Goal: Check status

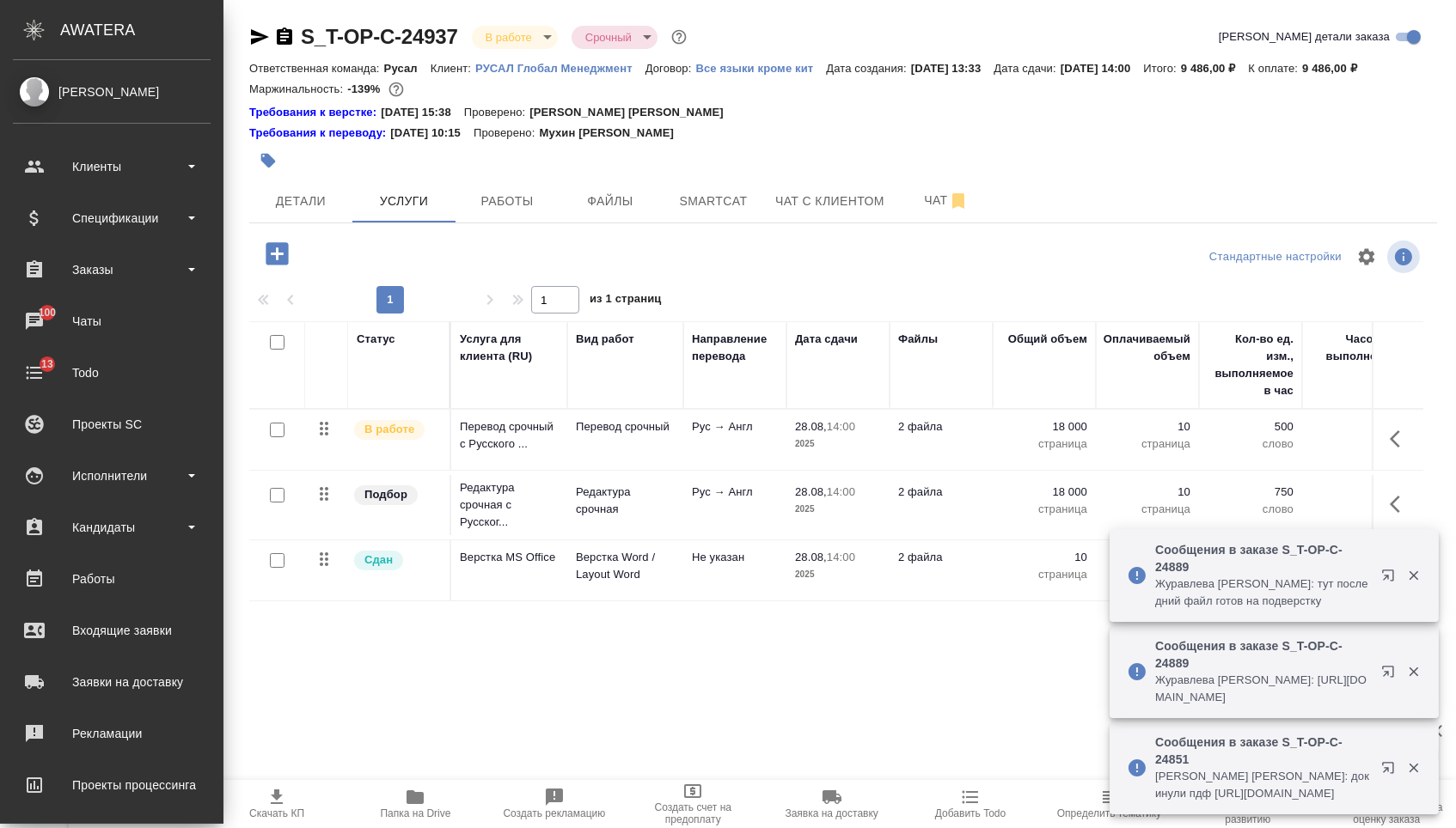
drag, startPoint x: 127, startPoint y: 258, endPoint x: 127, endPoint y: 300, distance: 42.0
click at [128, 260] on div "Заказы" at bounding box center [111, 270] width 197 height 26
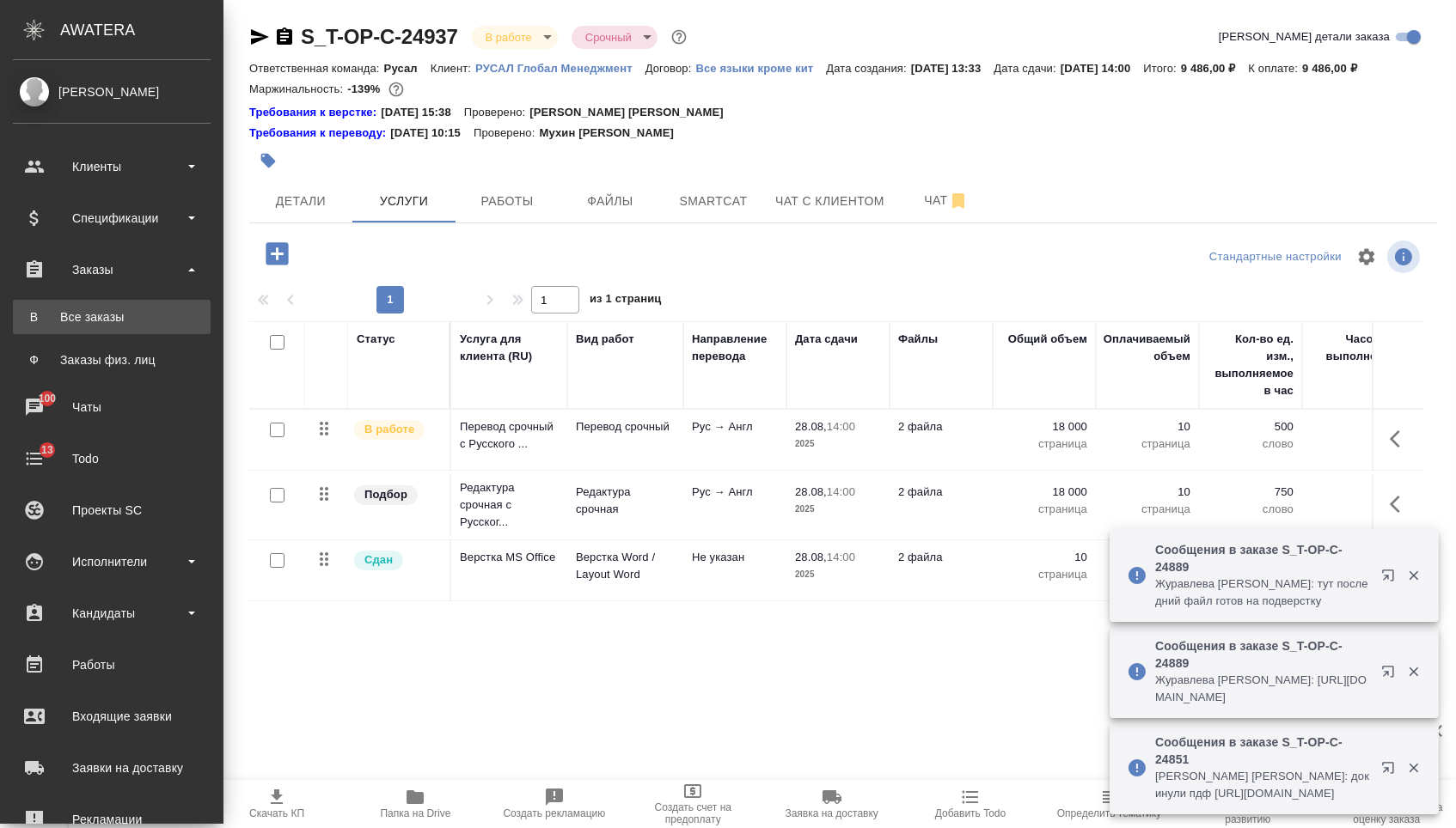
click at [123, 318] on div "Все заказы" at bounding box center [111, 317] width 180 height 17
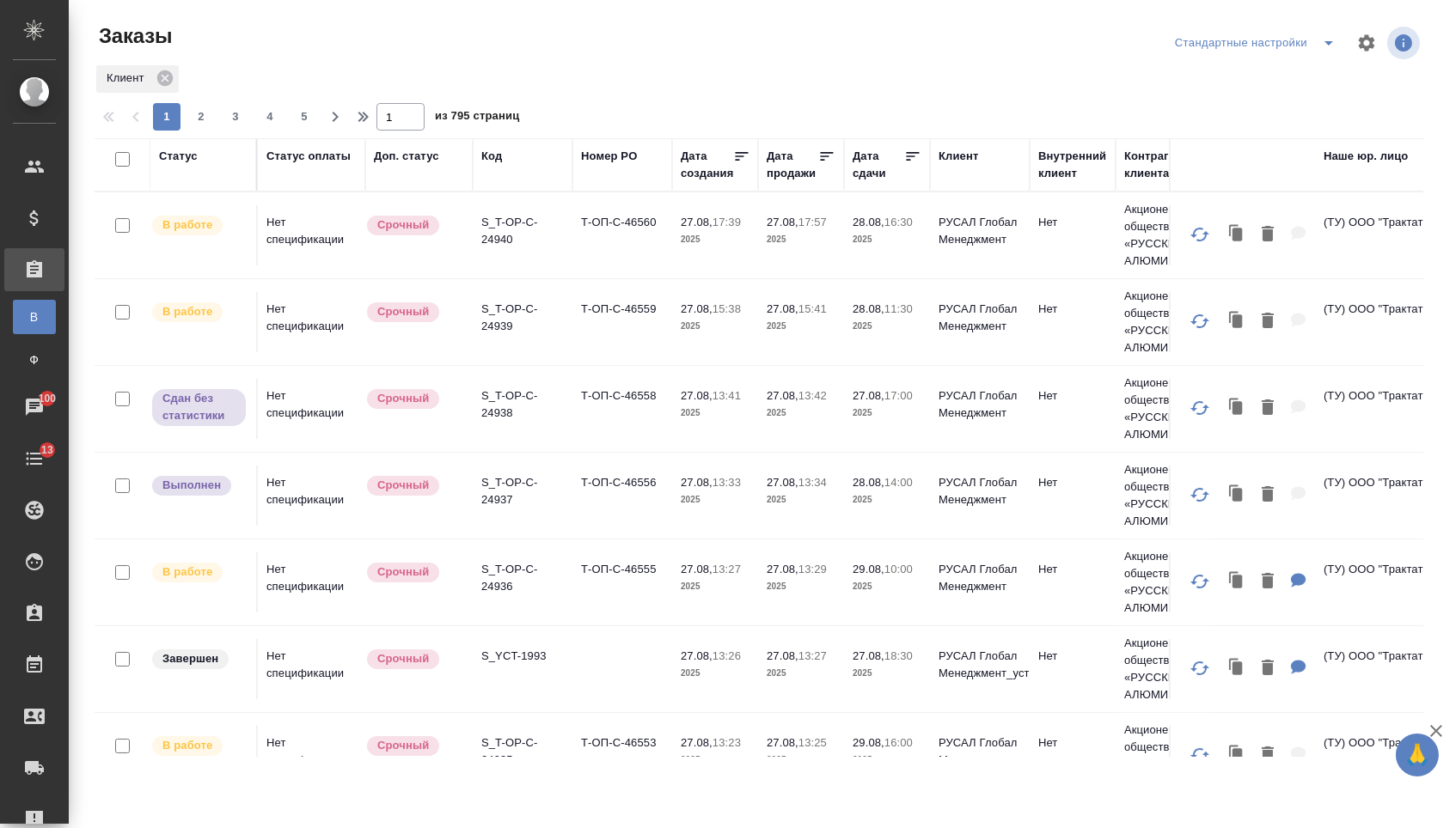
click at [184, 156] on div "Статус" at bounding box center [178, 156] width 39 height 17
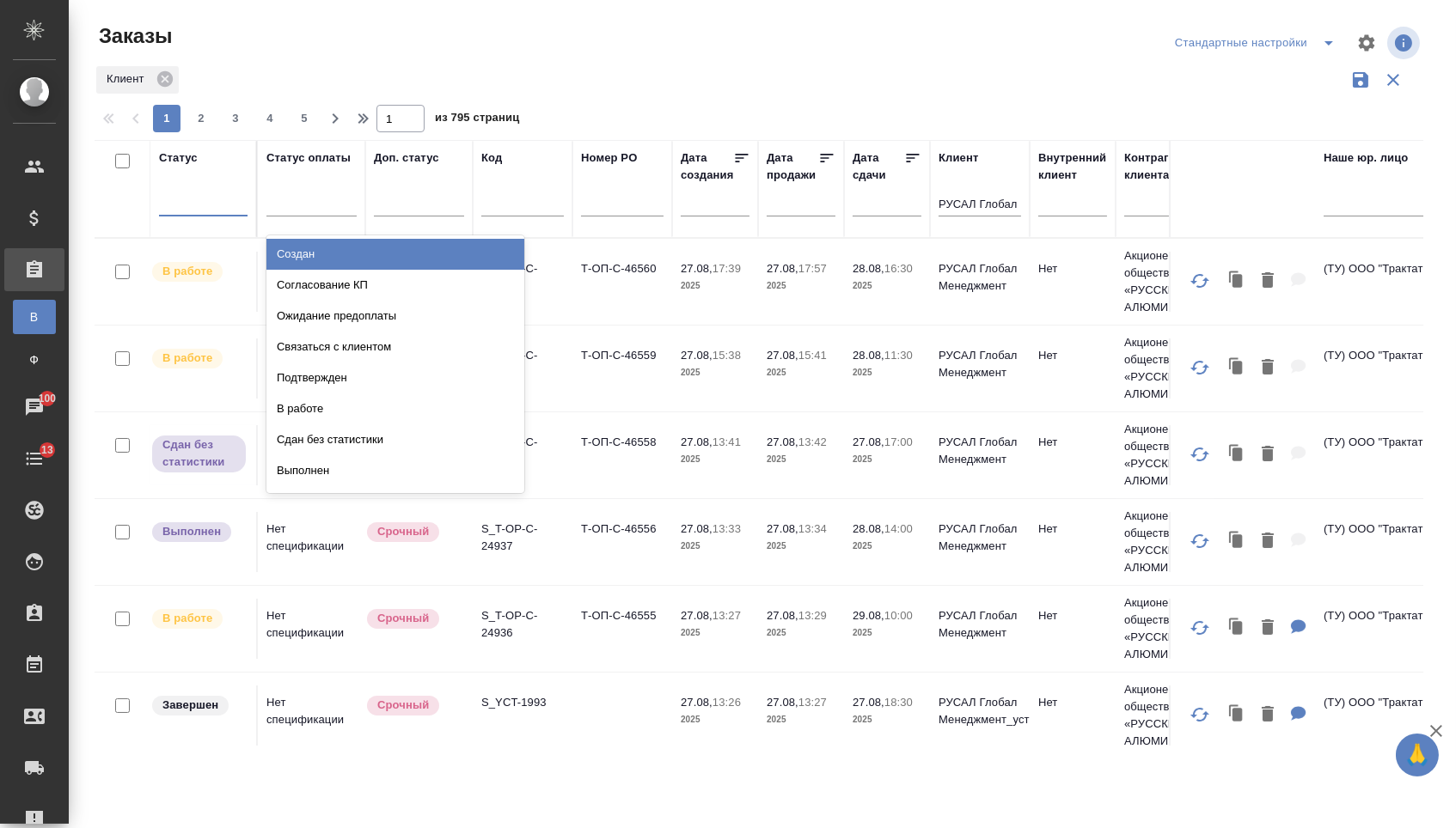
click at [198, 209] on div at bounding box center [203, 198] width 89 height 25
click at [306, 259] on div "Создан" at bounding box center [395, 254] width 258 height 31
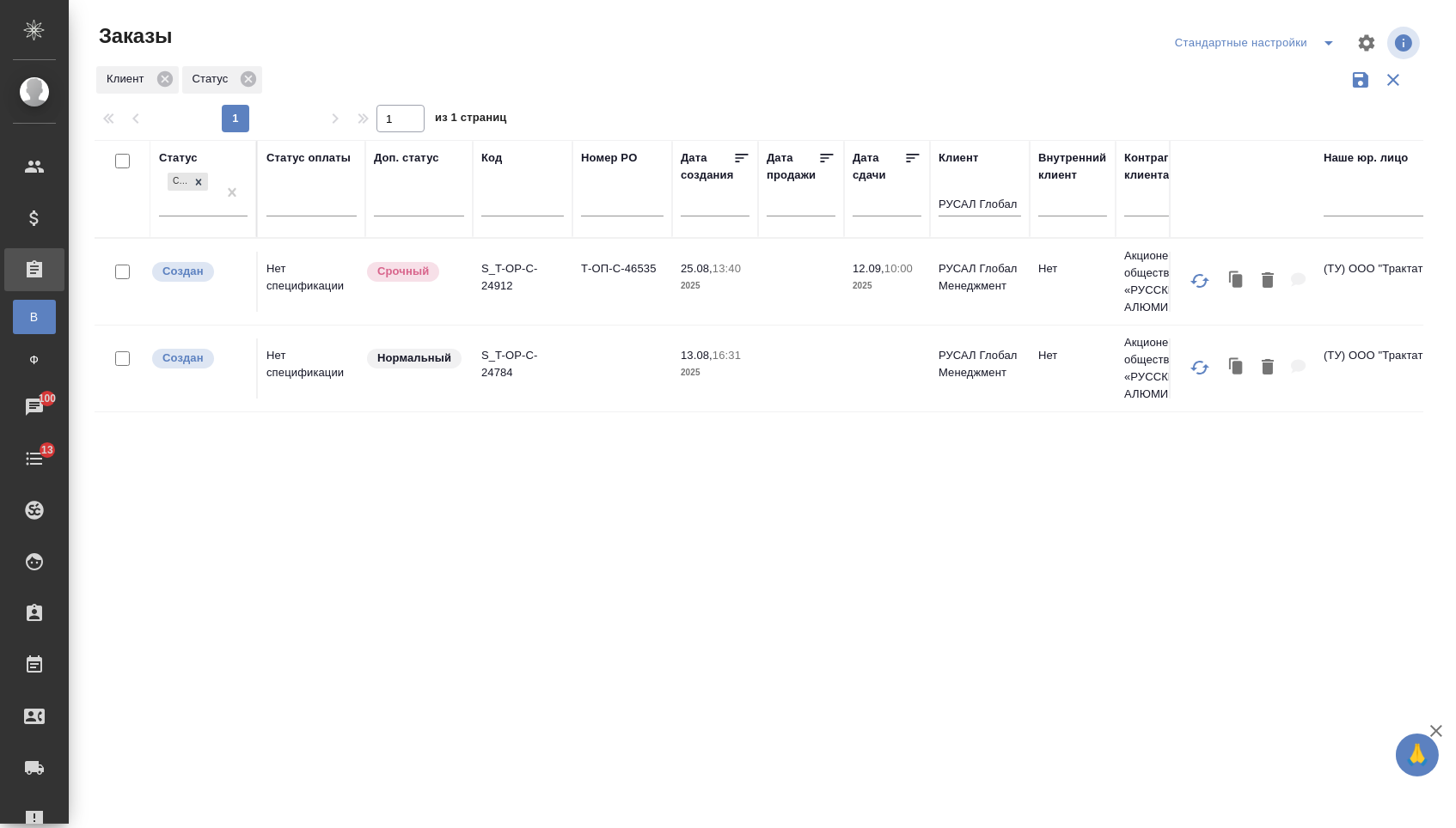
click at [572, 396] on td at bounding box center [622, 369] width 100 height 60
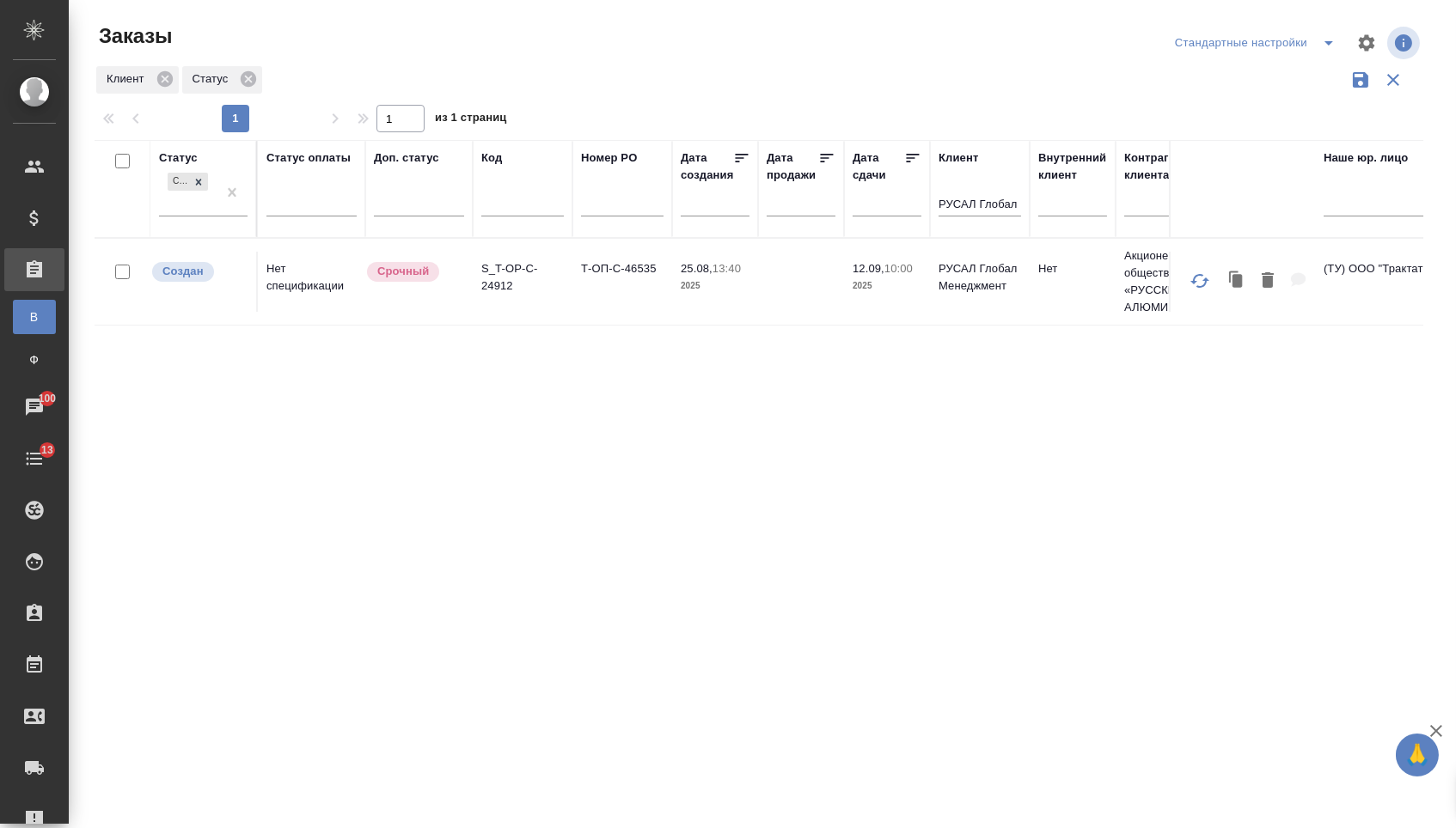
click at [570, 285] on td "S_T-OP-C-24912" at bounding box center [522, 282] width 100 height 60
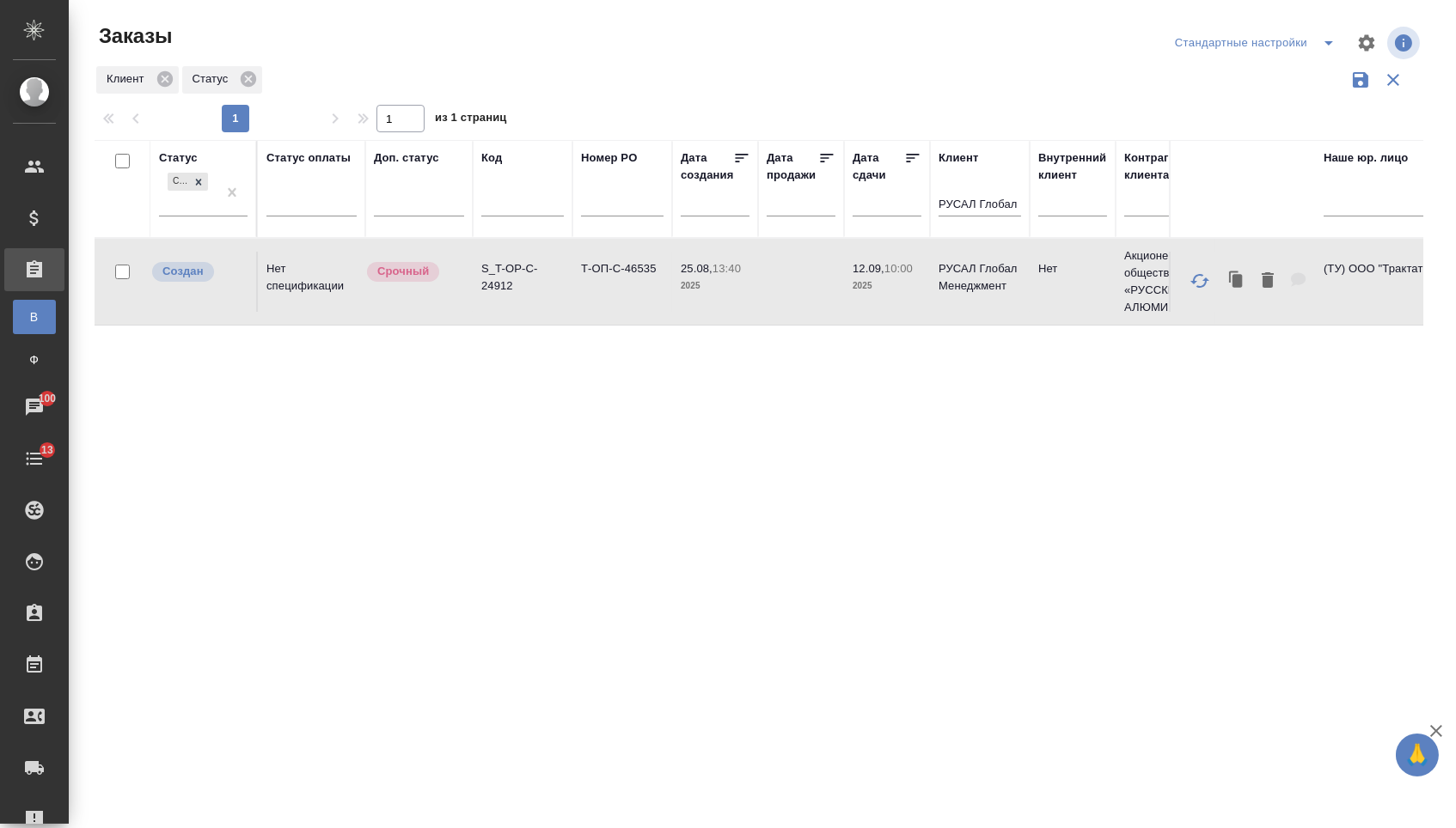
click at [570, 285] on td "S_T-OP-C-24912" at bounding box center [522, 282] width 100 height 60
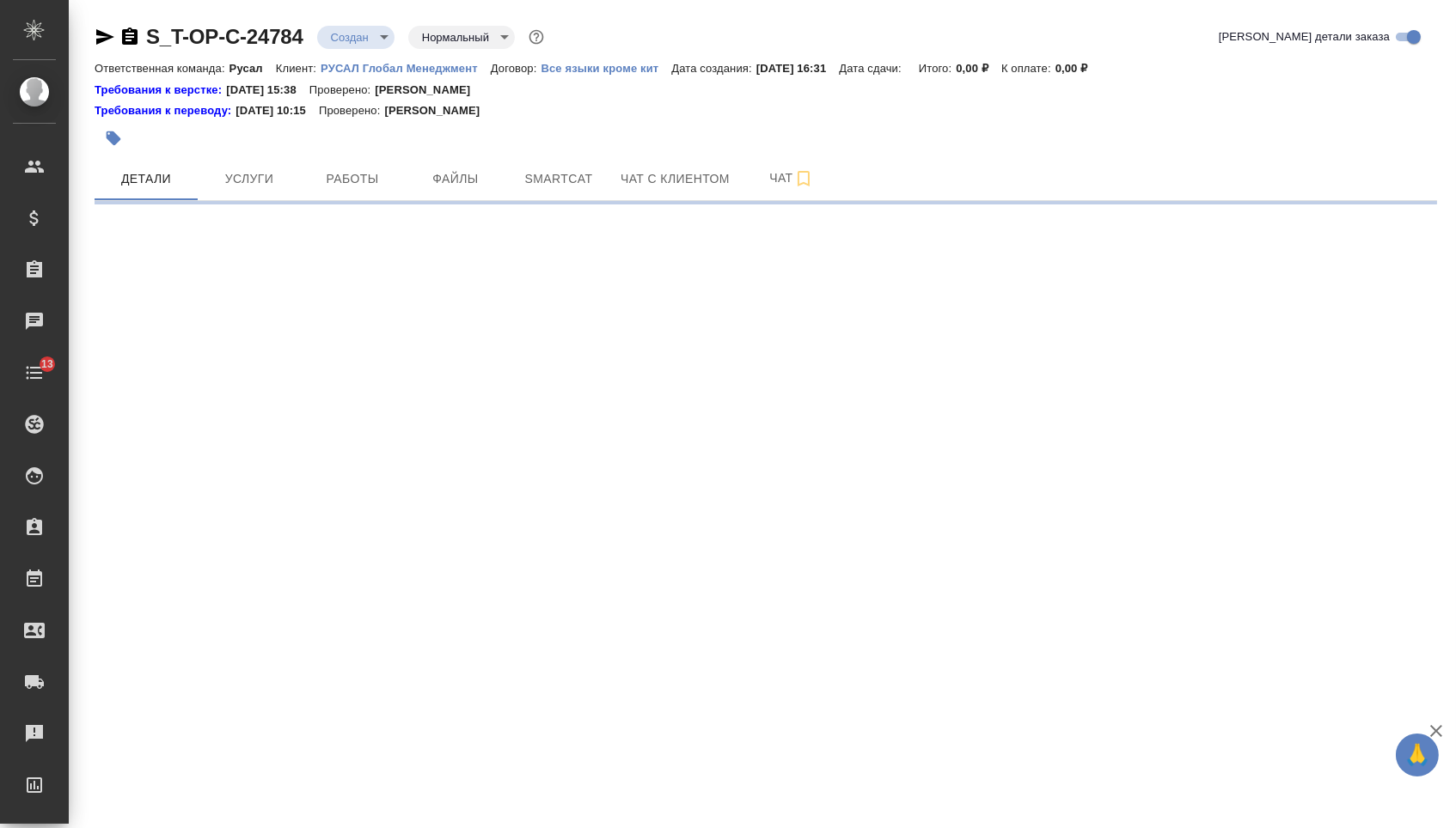
select select "RU"
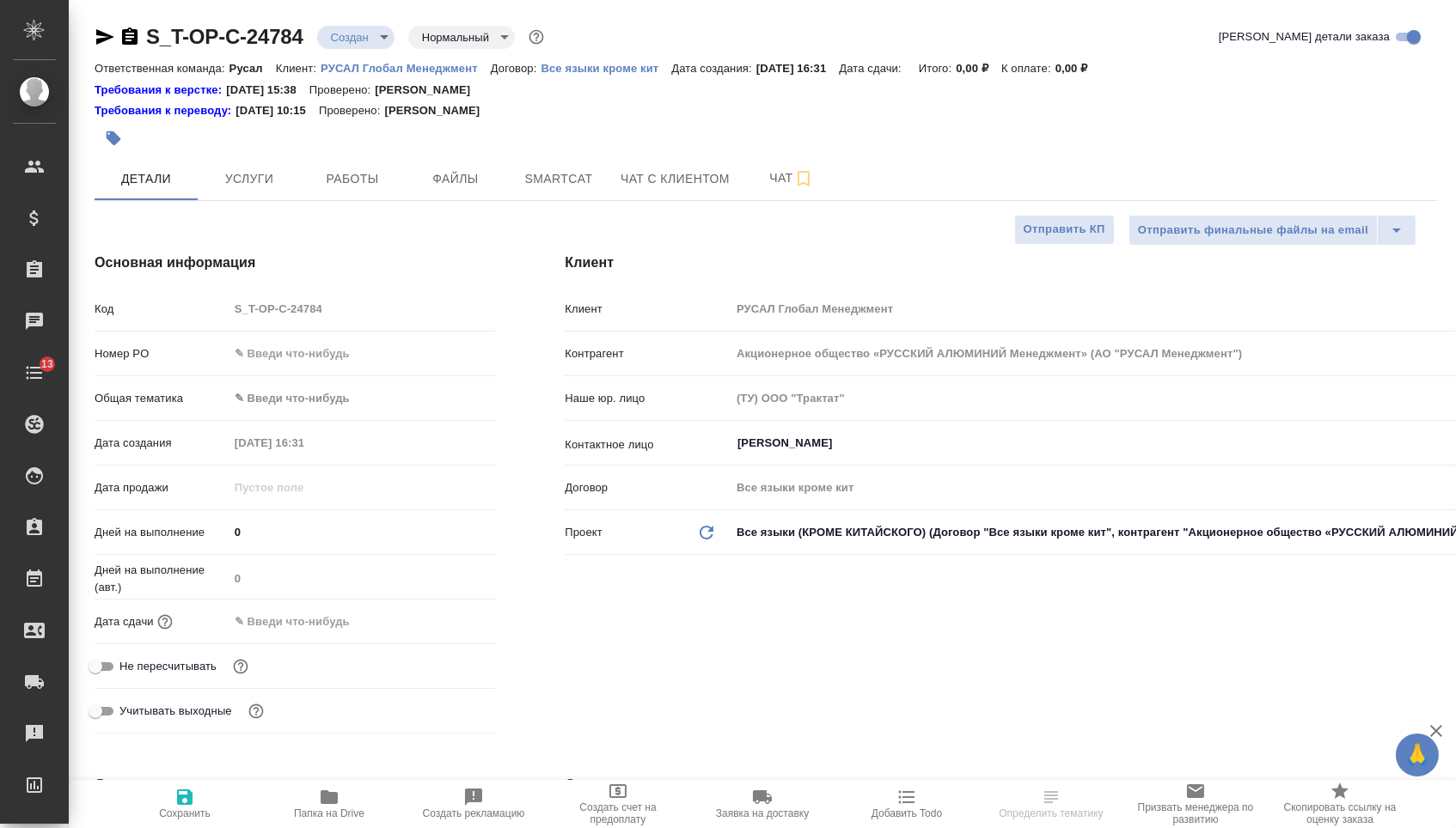
type textarea "x"
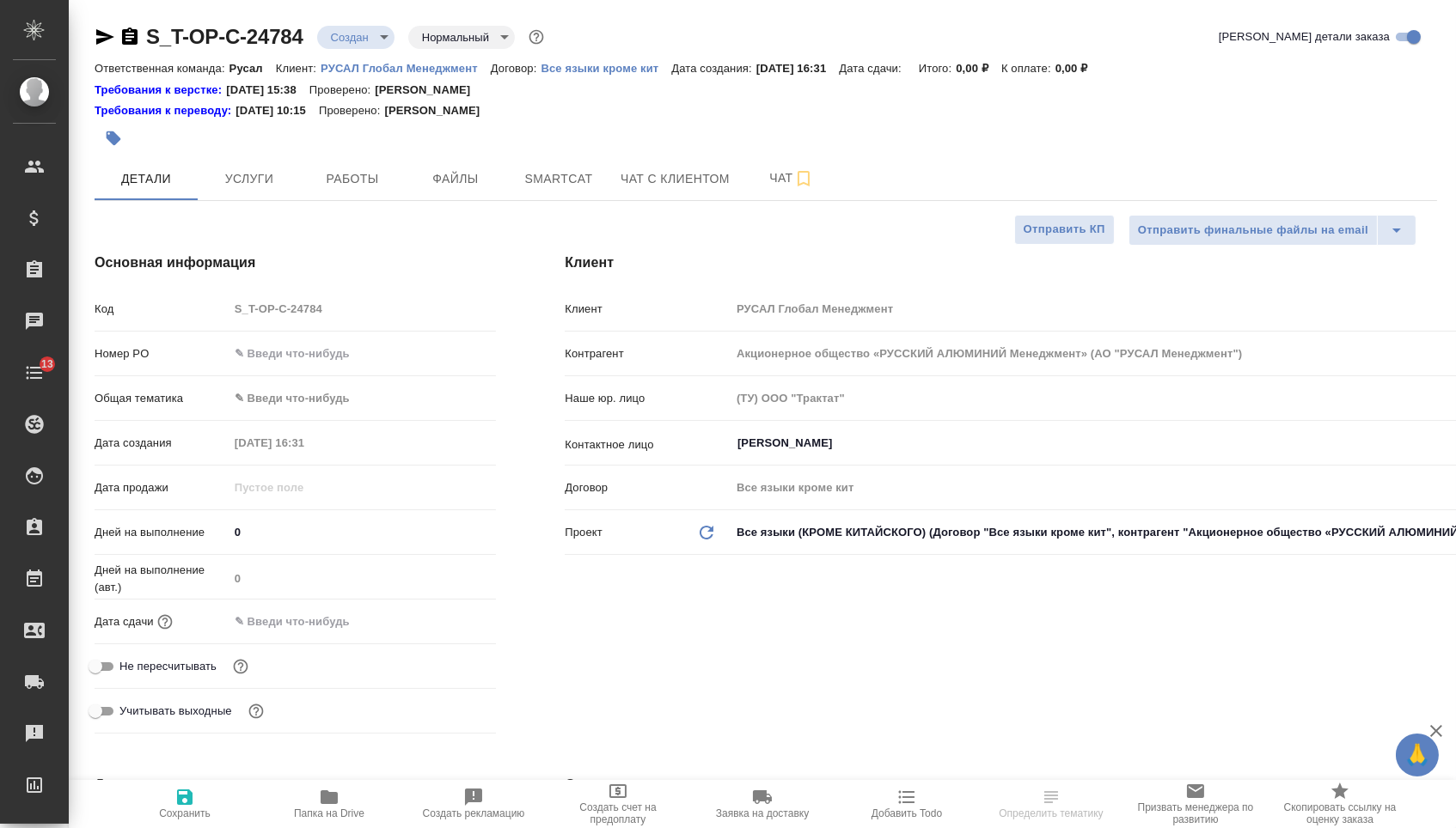
type textarea "x"
click at [359, 32] on body "🙏 .cls-1 fill:#fff; AWATERA Menshikova Aleksandra Клиенты Спецификации Заказы Ч…" at bounding box center [728, 414] width 1456 height 828
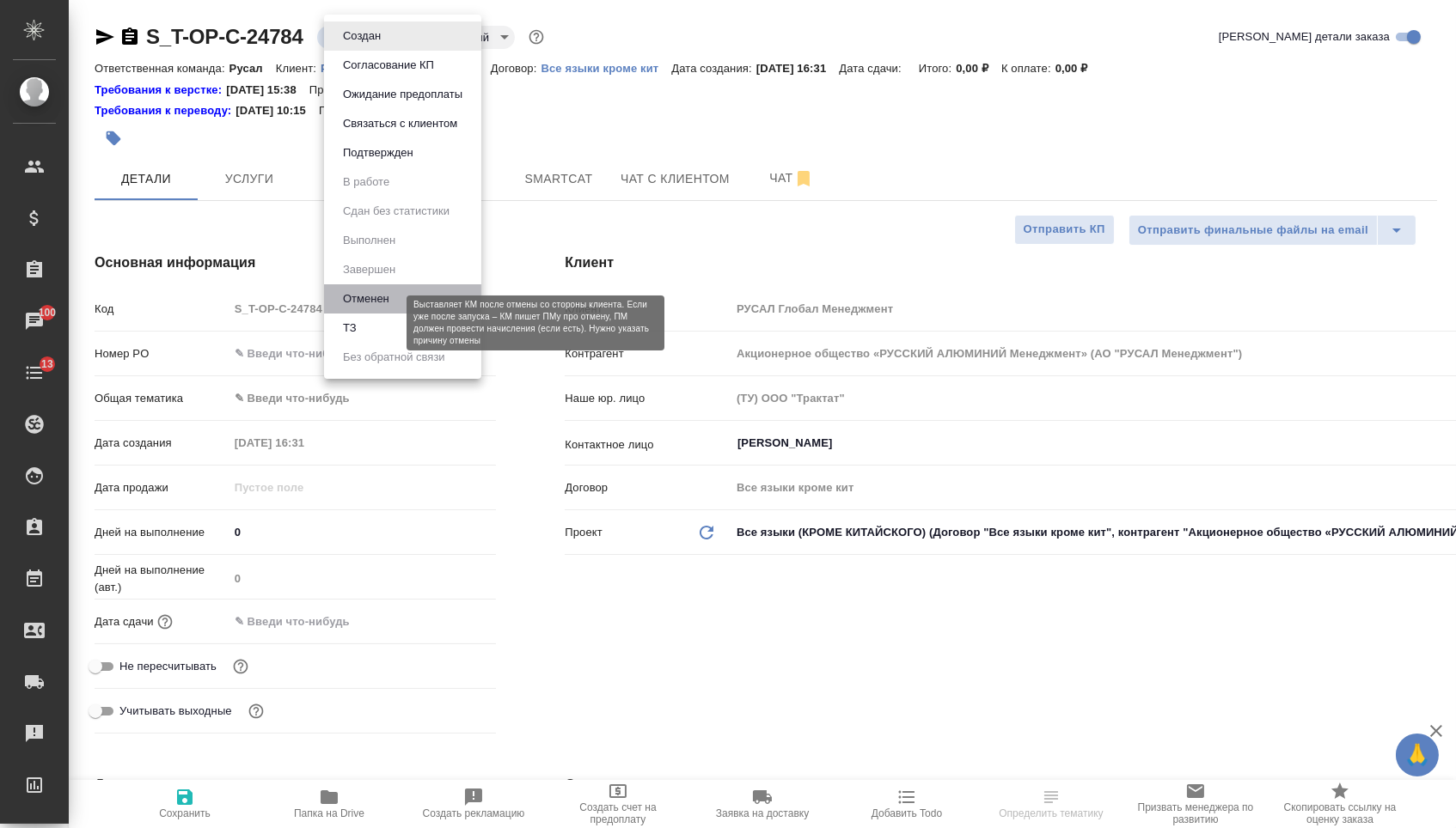
click at [363, 308] on button "Отменен" at bounding box center [366, 299] width 57 height 19
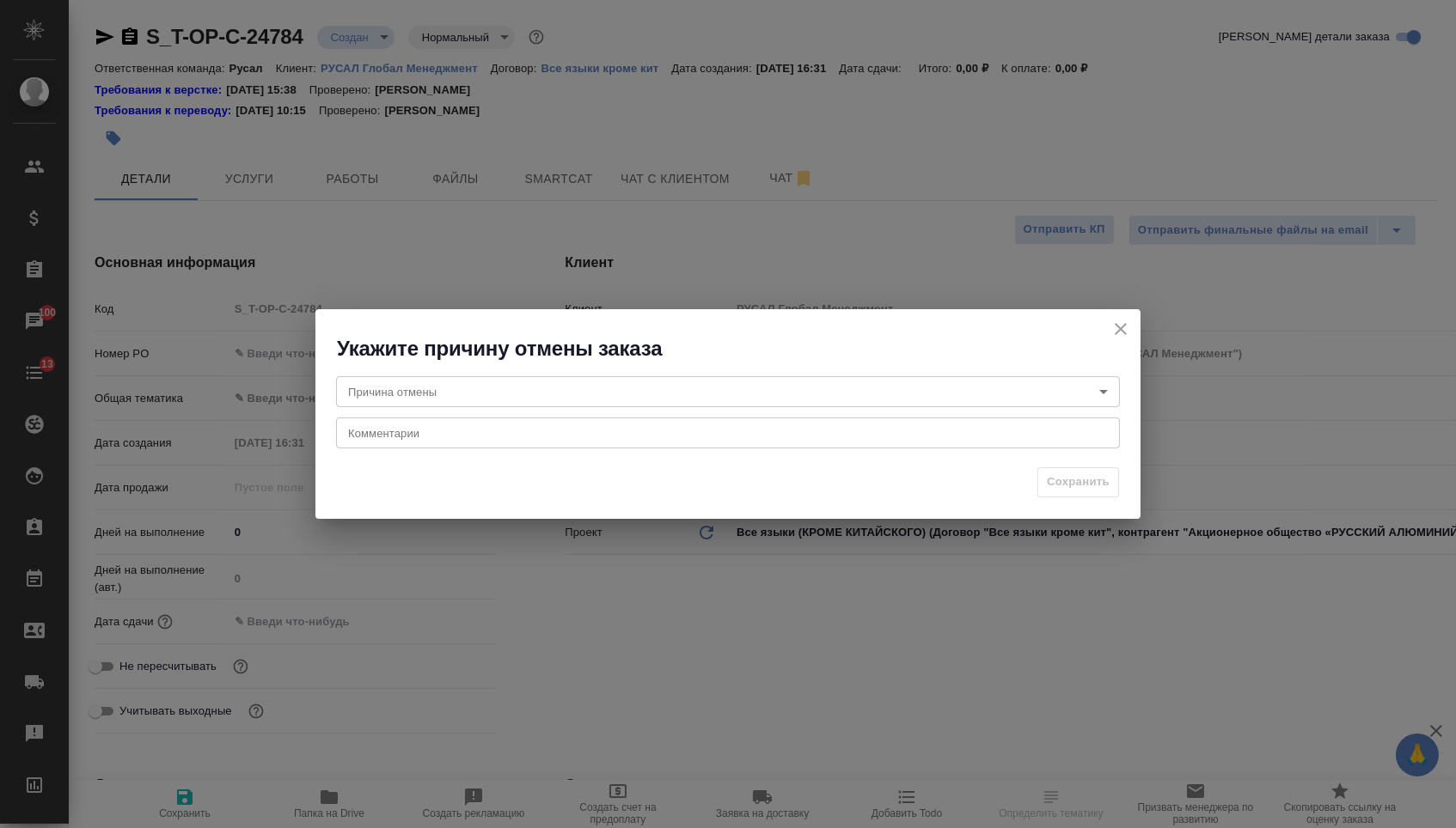
click at [553, 384] on body "🙏 .cls-1 fill:#fff; AWATERA Menshikova Aleksandra Клиенты Спецификации Заказы 1…" at bounding box center [728, 414] width 1456 height 828
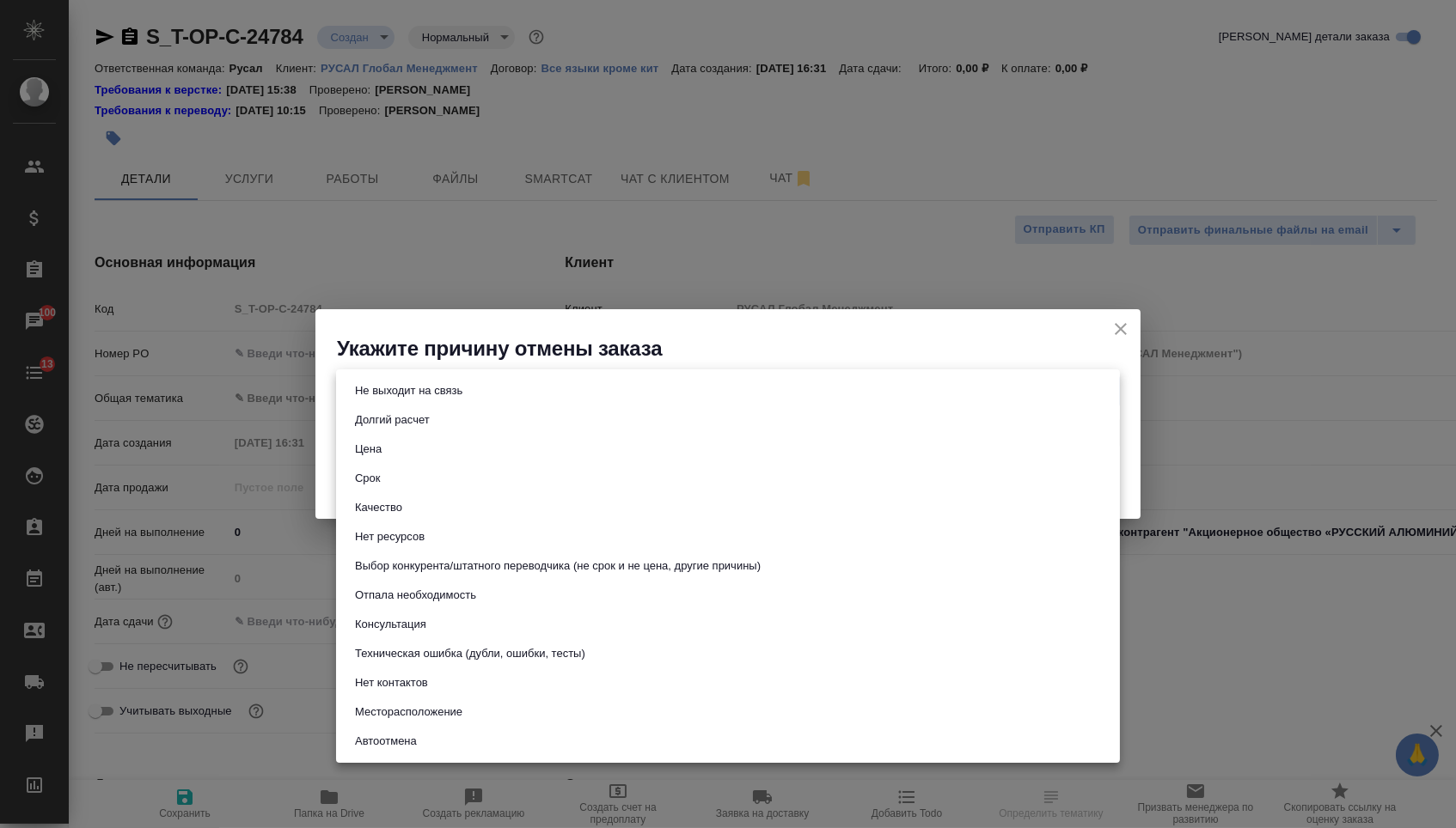
click at [442, 663] on button "Техническая ошибка (дубли, ошибки, тесты)" at bounding box center [470, 654] width 241 height 19
type input "technicalError"
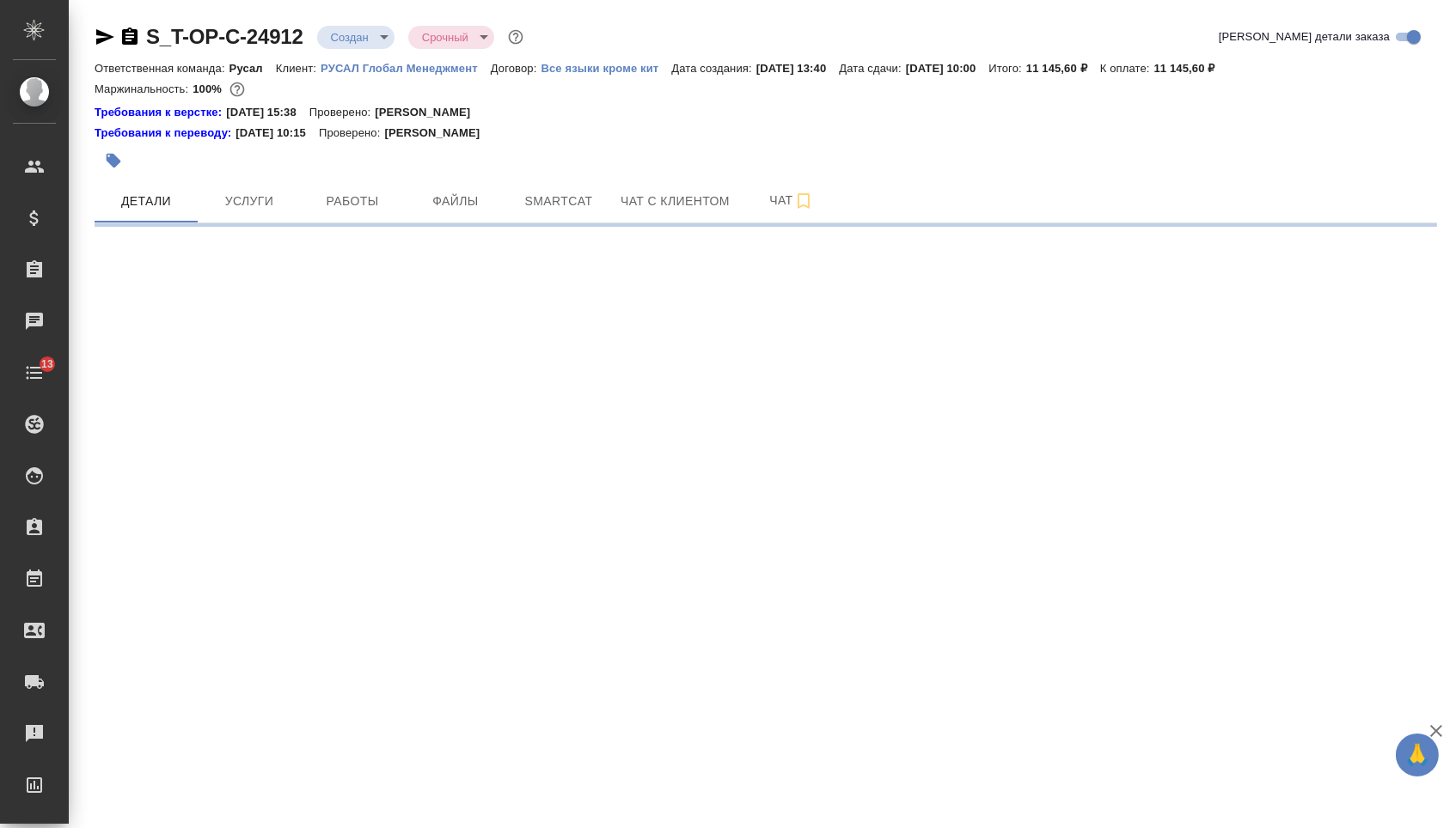
select select "RU"
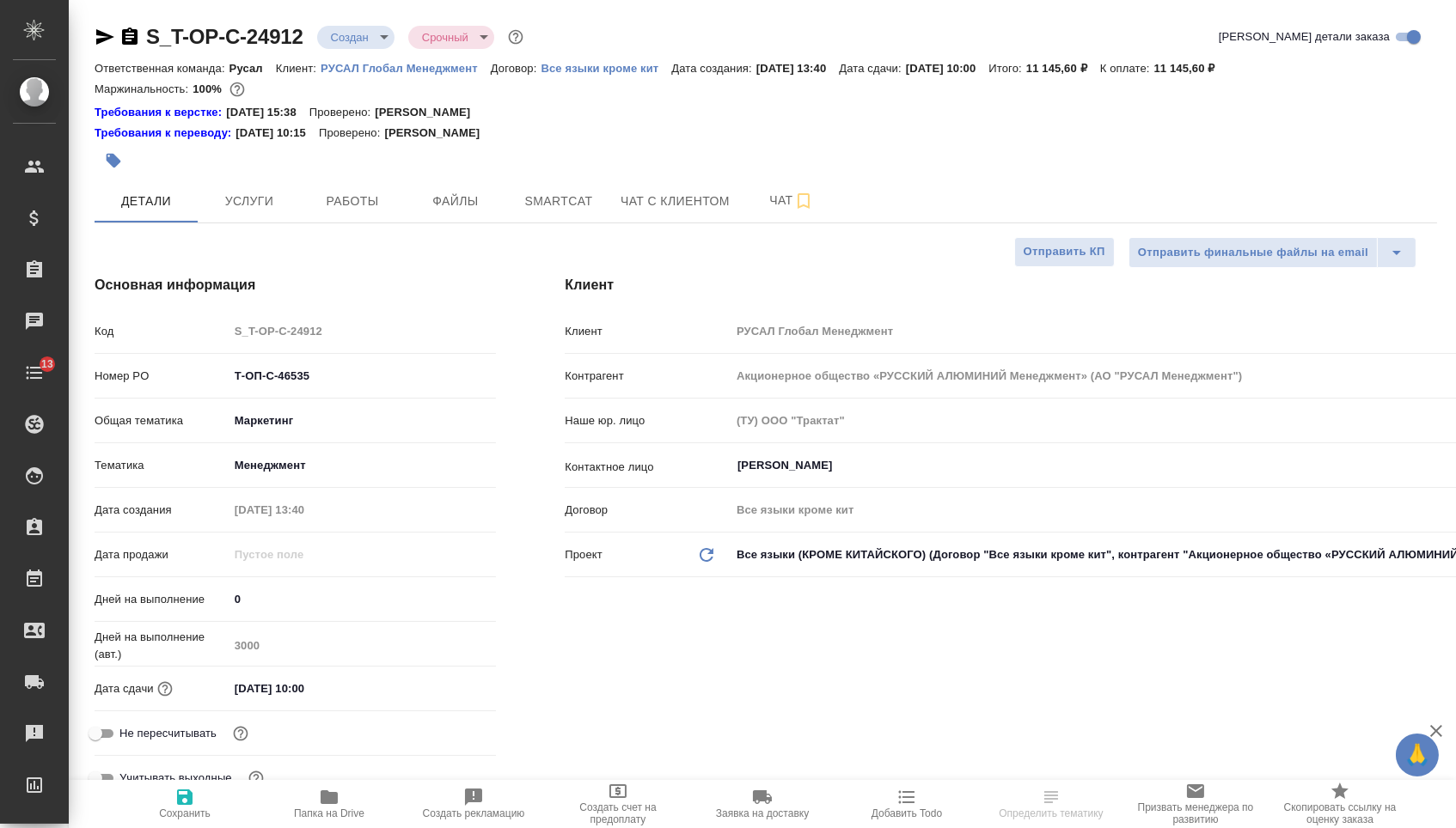
type textarea "x"
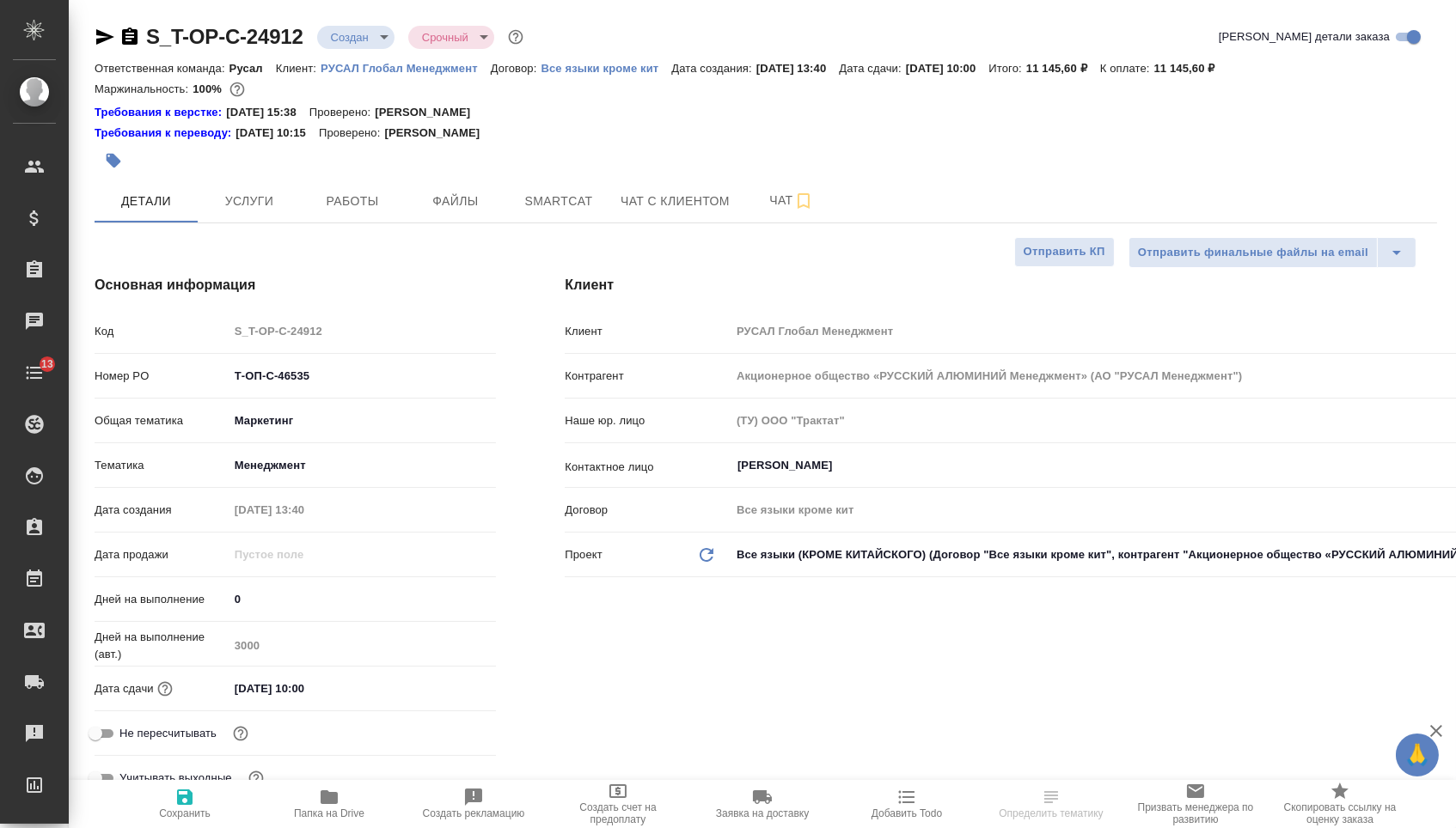
type textarea "x"
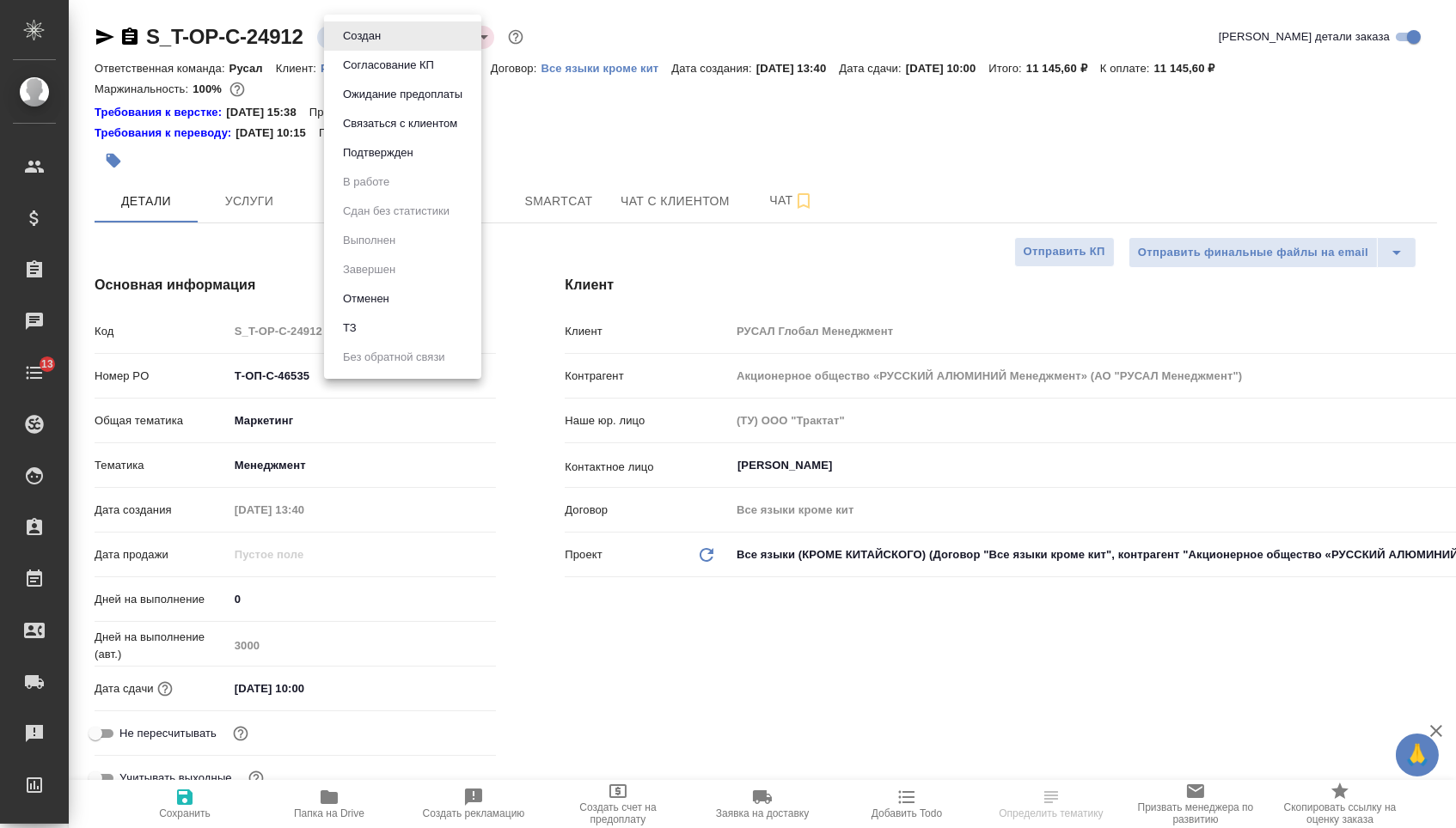
click at [367, 27] on body "🙏 .cls-1 fill:#fff; AWATERA [PERSON_NAME] Спецификации Заказы Чаты 13 Todo Прое…" at bounding box center [728, 414] width 1456 height 828
click at [575, 128] on div at bounding box center [728, 414] width 1456 height 828
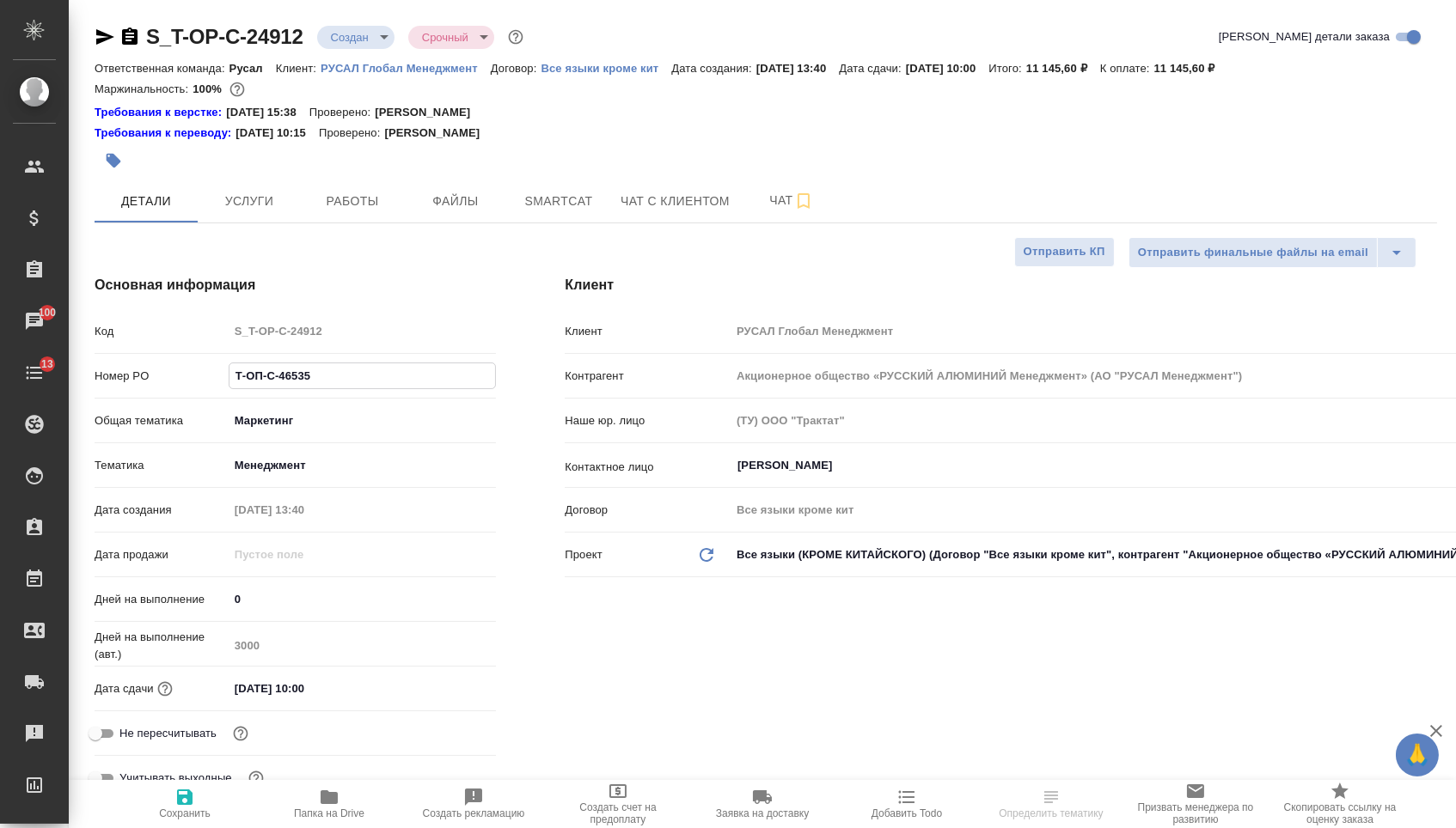
drag, startPoint x: 359, startPoint y: 382, endPoint x: 209, endPoint y: 382, distance: 150.0
click at [209, 382] on div "Номер PO Т-ОП-С-46535" at bounding box center [296, 376] width 402 height 30
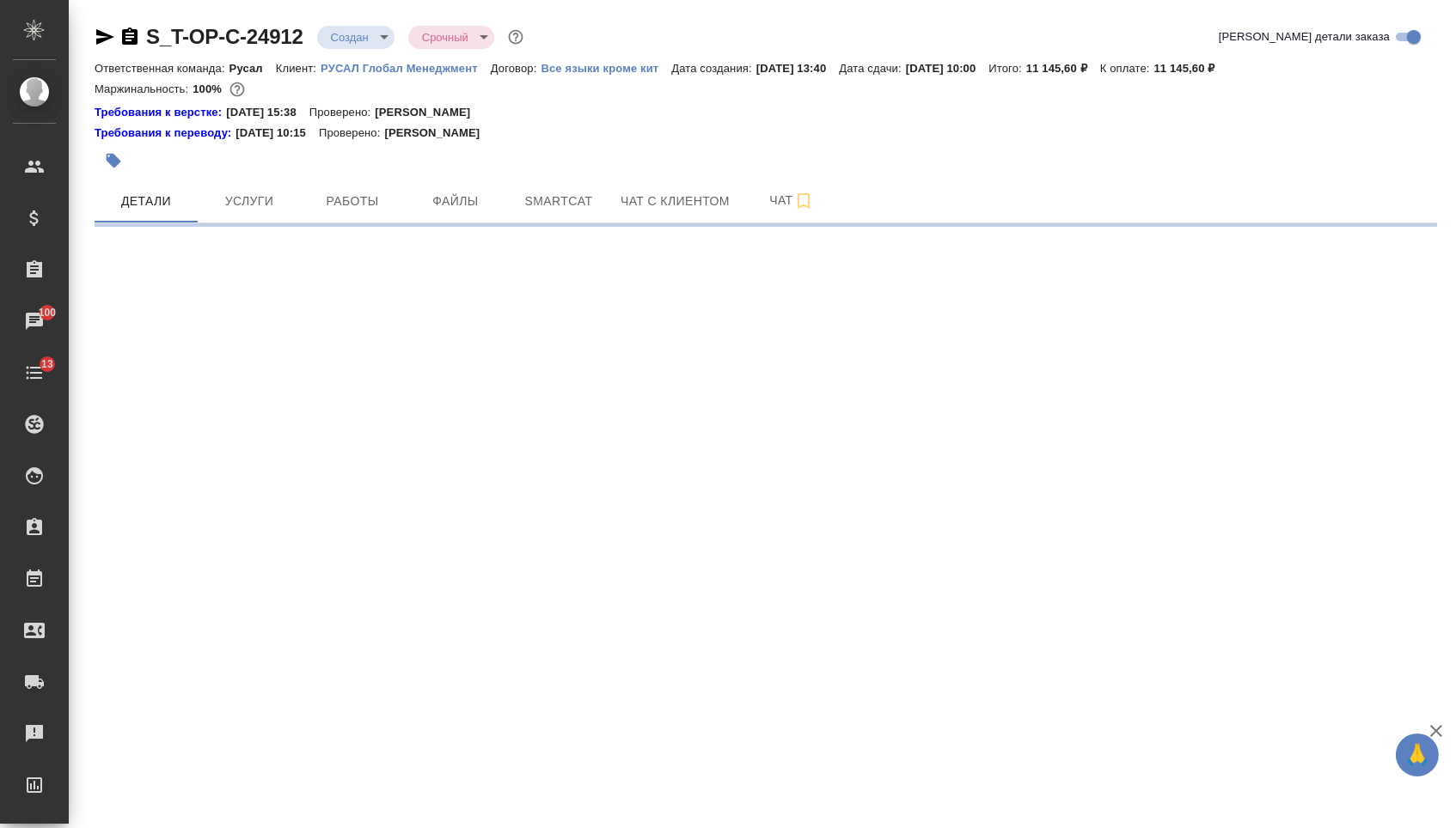
select select "RU"
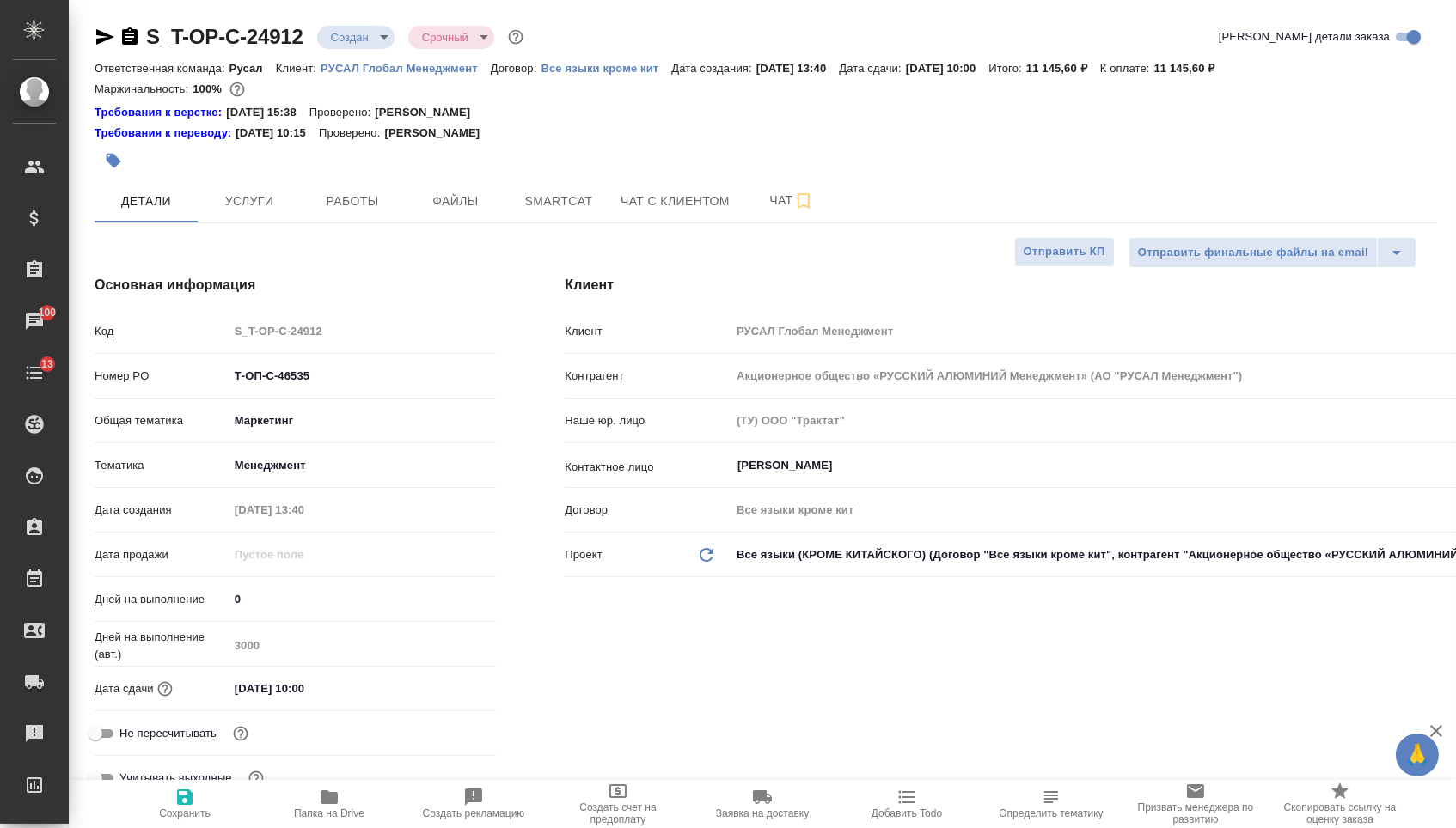
type textarea "x"
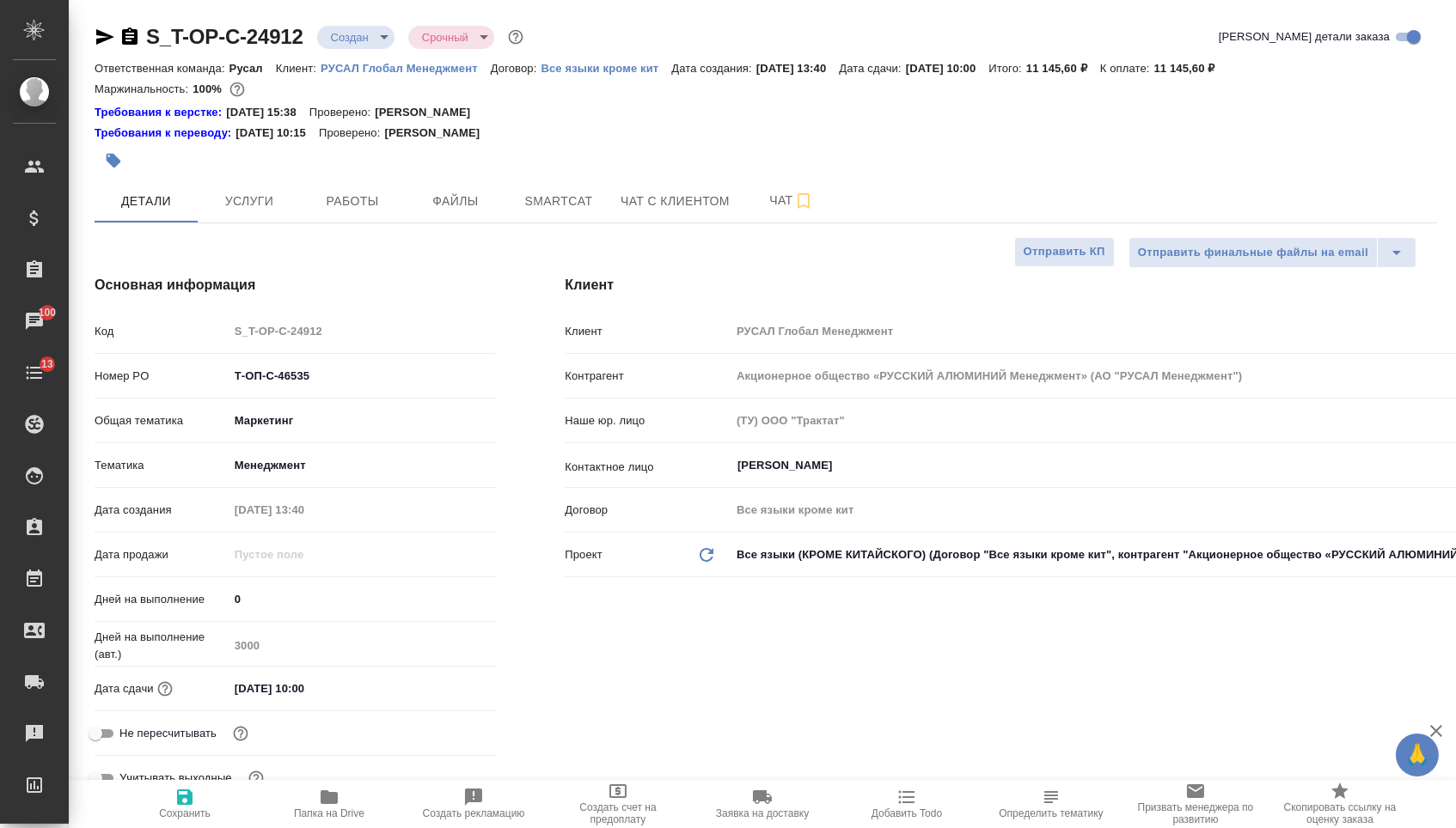
type textarea "x"
click at [282, 207] on span "Услуги" at bounding box center [249, 201] width 83 height 22
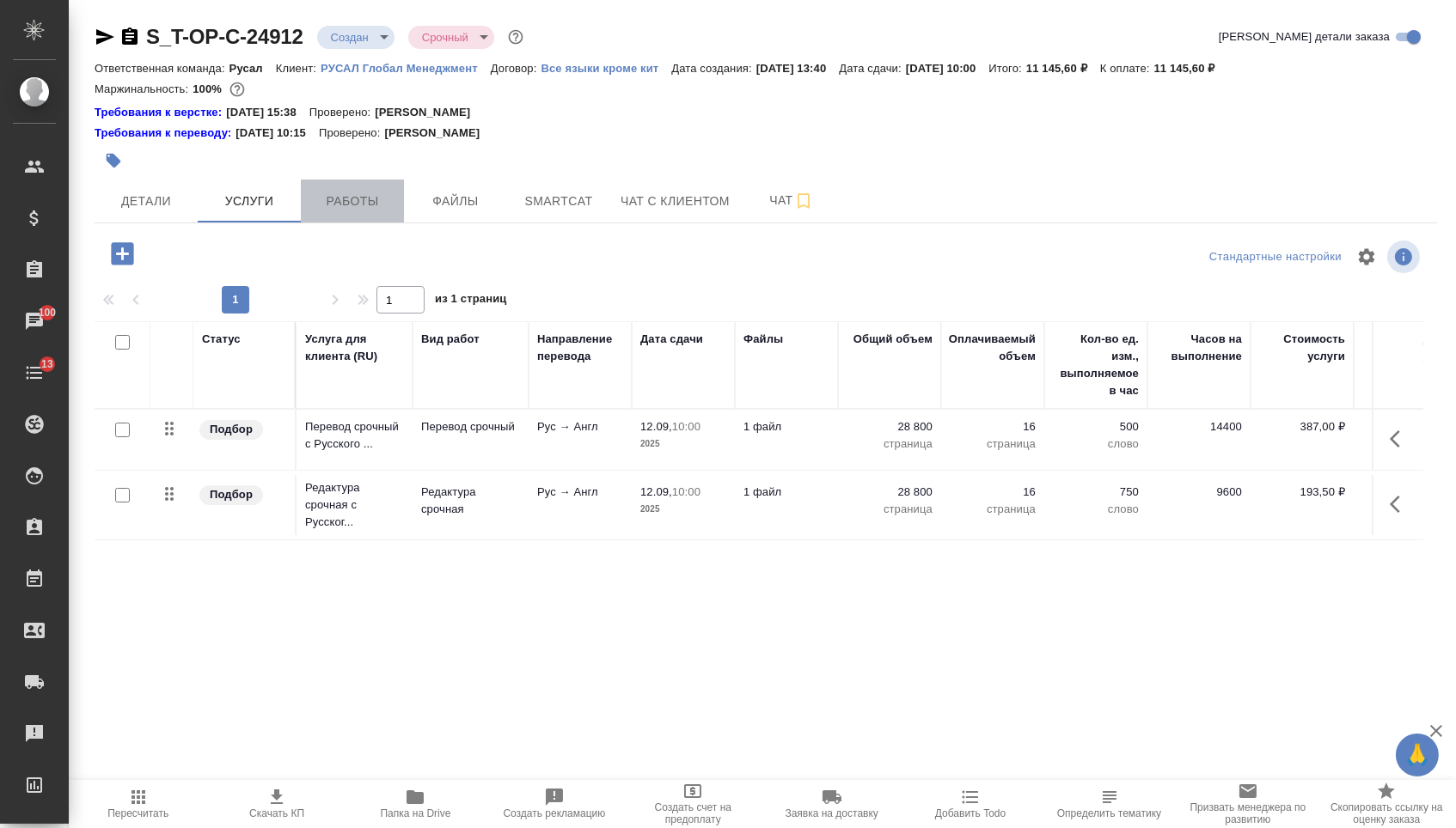
click at [378, 212] on span "Работы" at bounding box center [353, 201] width 83 height 22
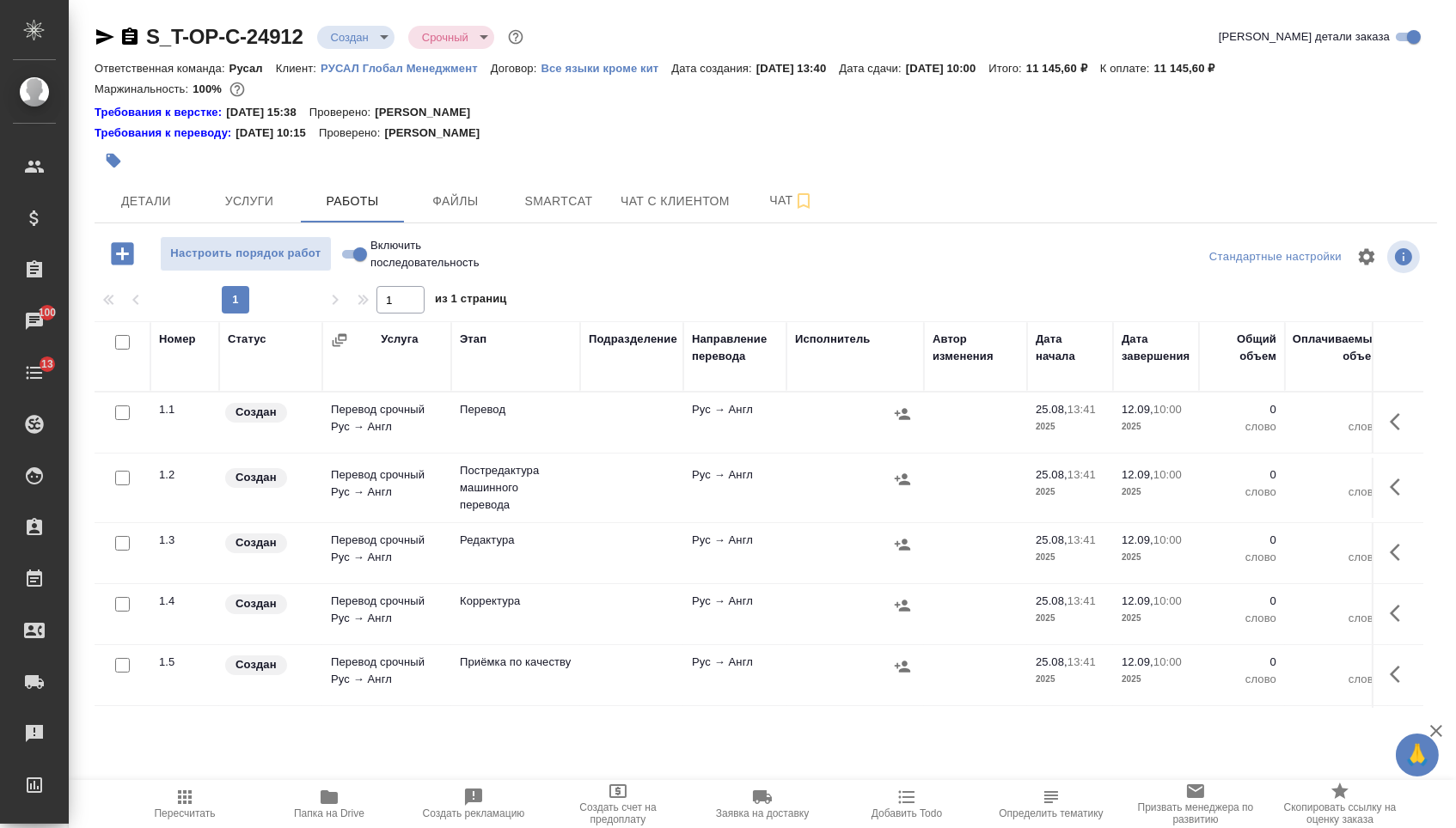
click at [369, 38] on body "🙏 .cls-1 fill:#fff; AWATERA [PERSON_NAME] Спецификации Заказы 100 Чаты 13 Todo …" at bounding box center [728, 414] width 1456 height 828
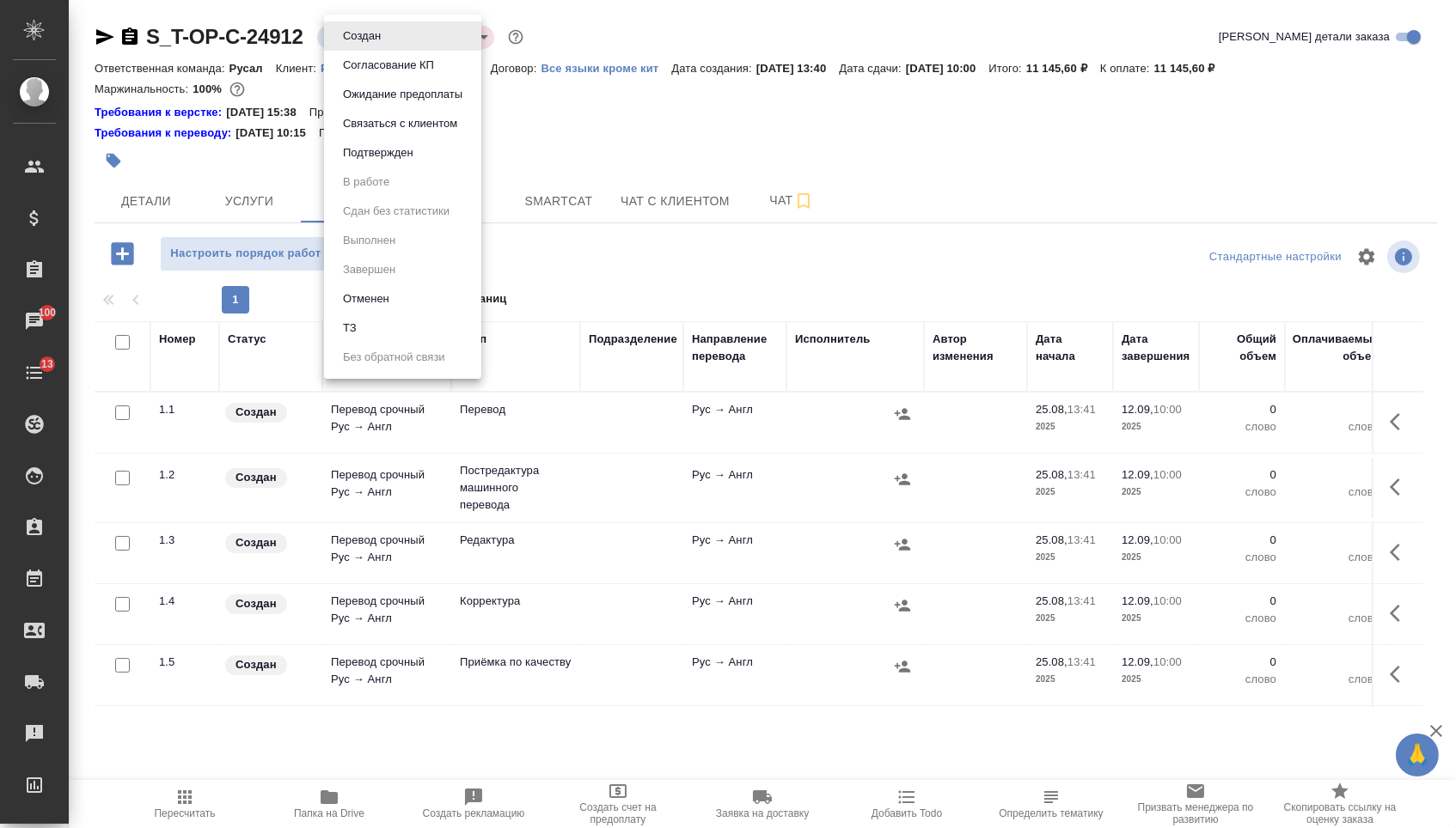
click at [363, 162] on button "Подтвержден" at bounding box center [378, 153] width 81 height 19
click at [366, 36] on body "🙏 .cls-1 fill:#fff; AWATERA [PERSON_NAME] Спецификации Заказы 100 Чаты 13 Todo …" at bounding box center [728, 414] width 1456 height 828
click at [408, 152] on li "Подтвержден" at bounding box center [403, 153] width 157 height 29
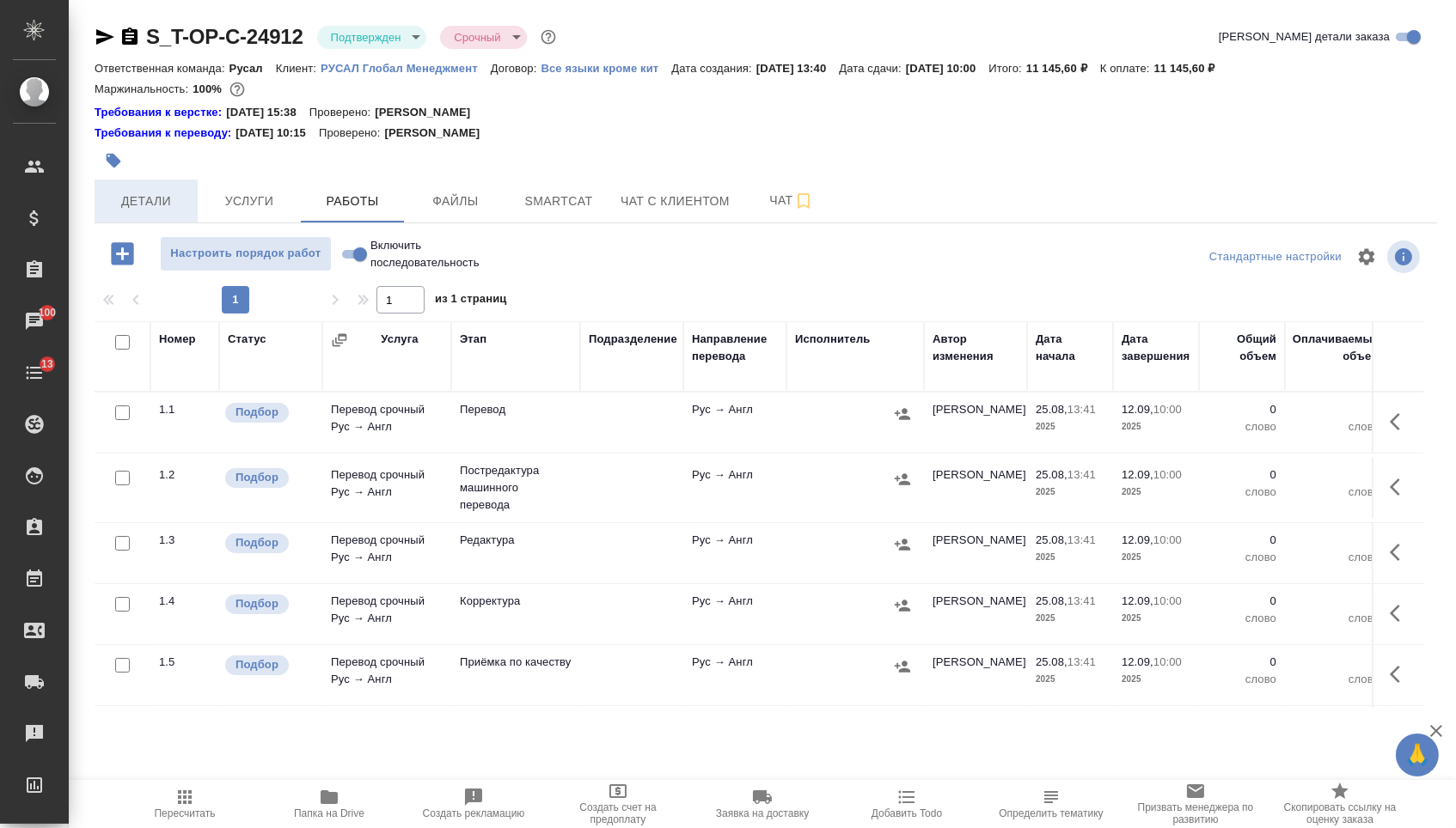
drag, startPoint x: 144, startPoint y: 215, endPoint x: 155, endPoint y: 215, distance: 11.0
click at [144, 212] on span "Детали" at bounding box center [147, 201] width 83 height 22
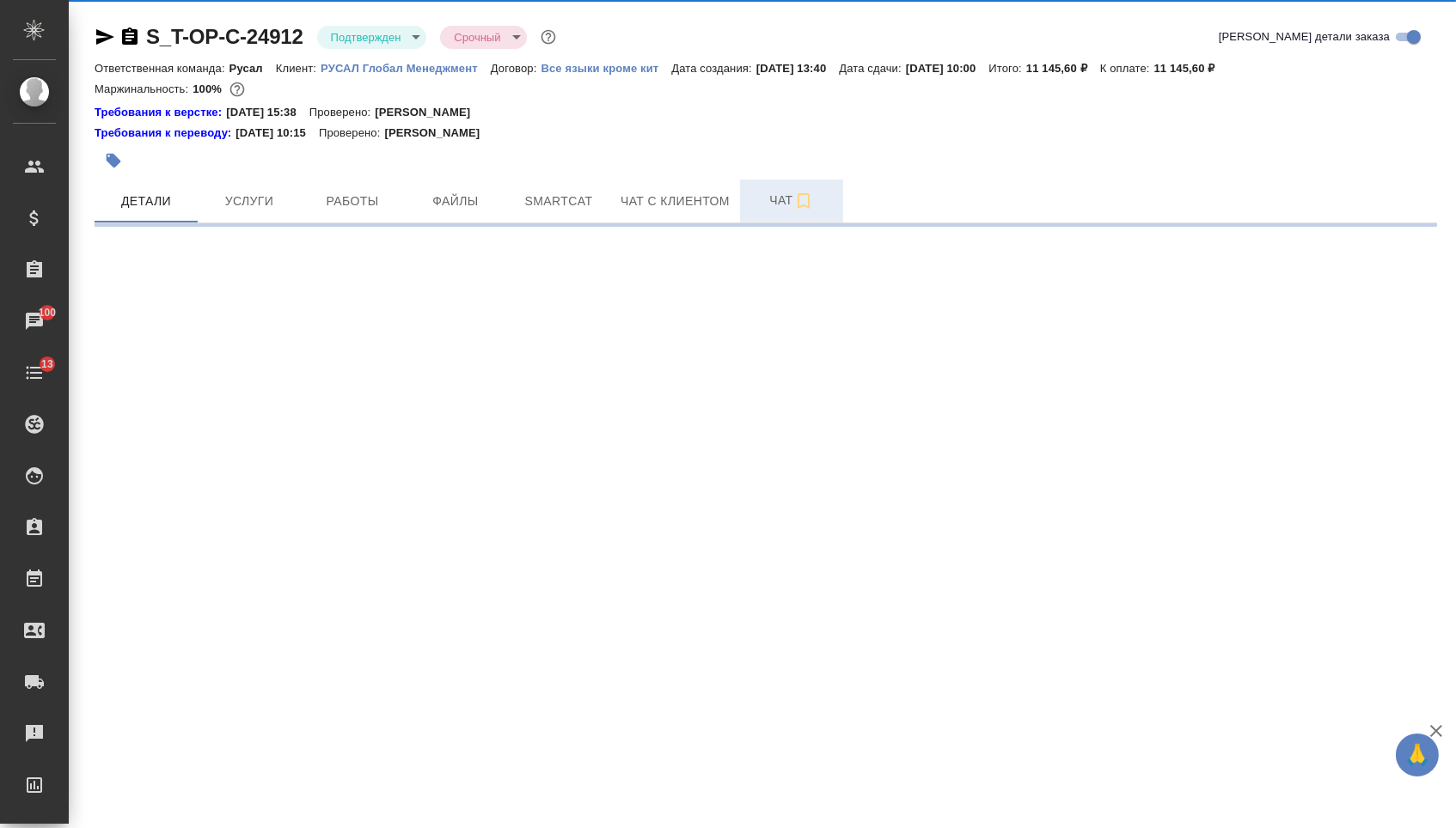
select select "RU"
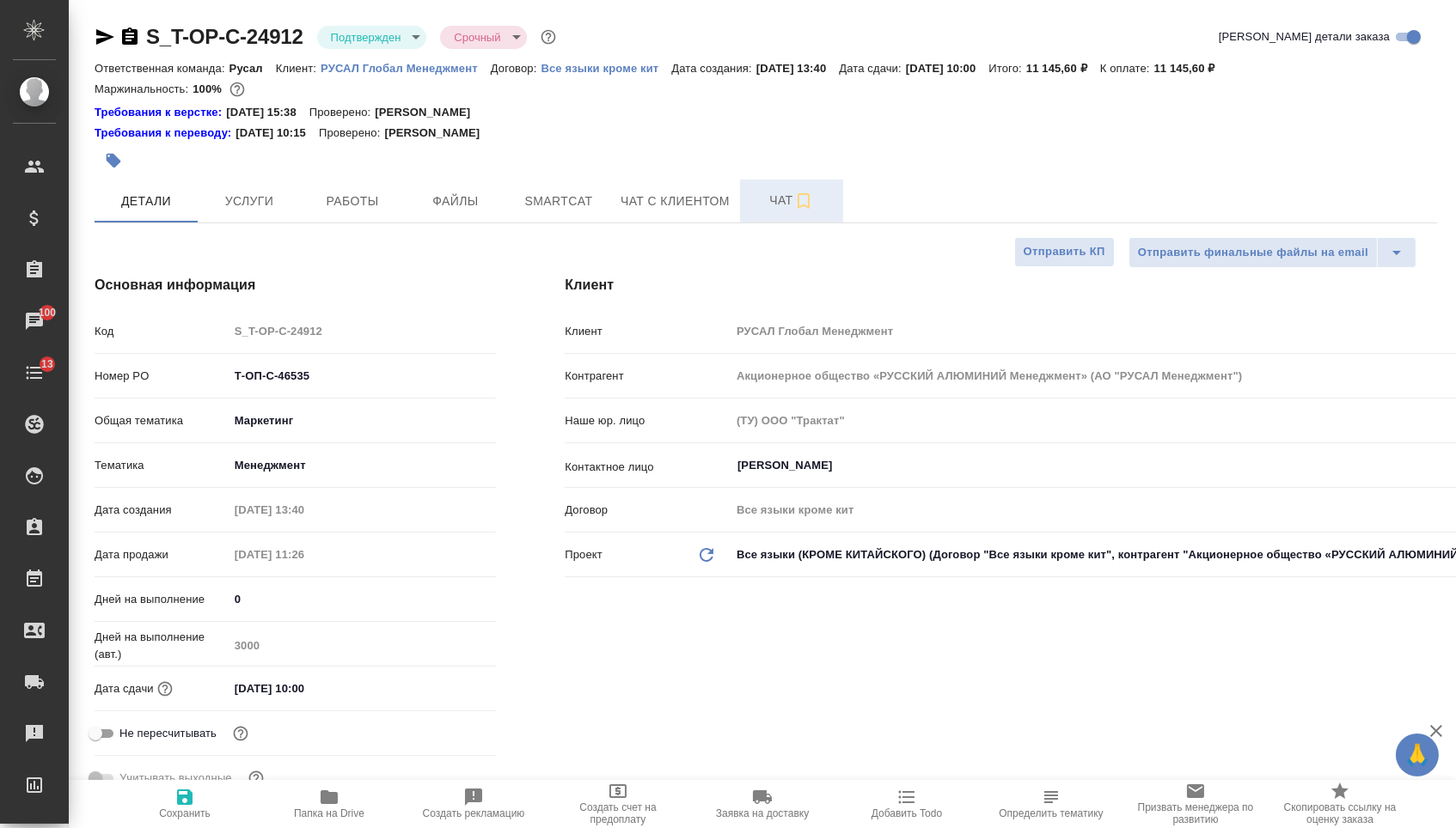
click at [748, 188] on button "Чат" at bounding box center [791, 201] width 103 height 43
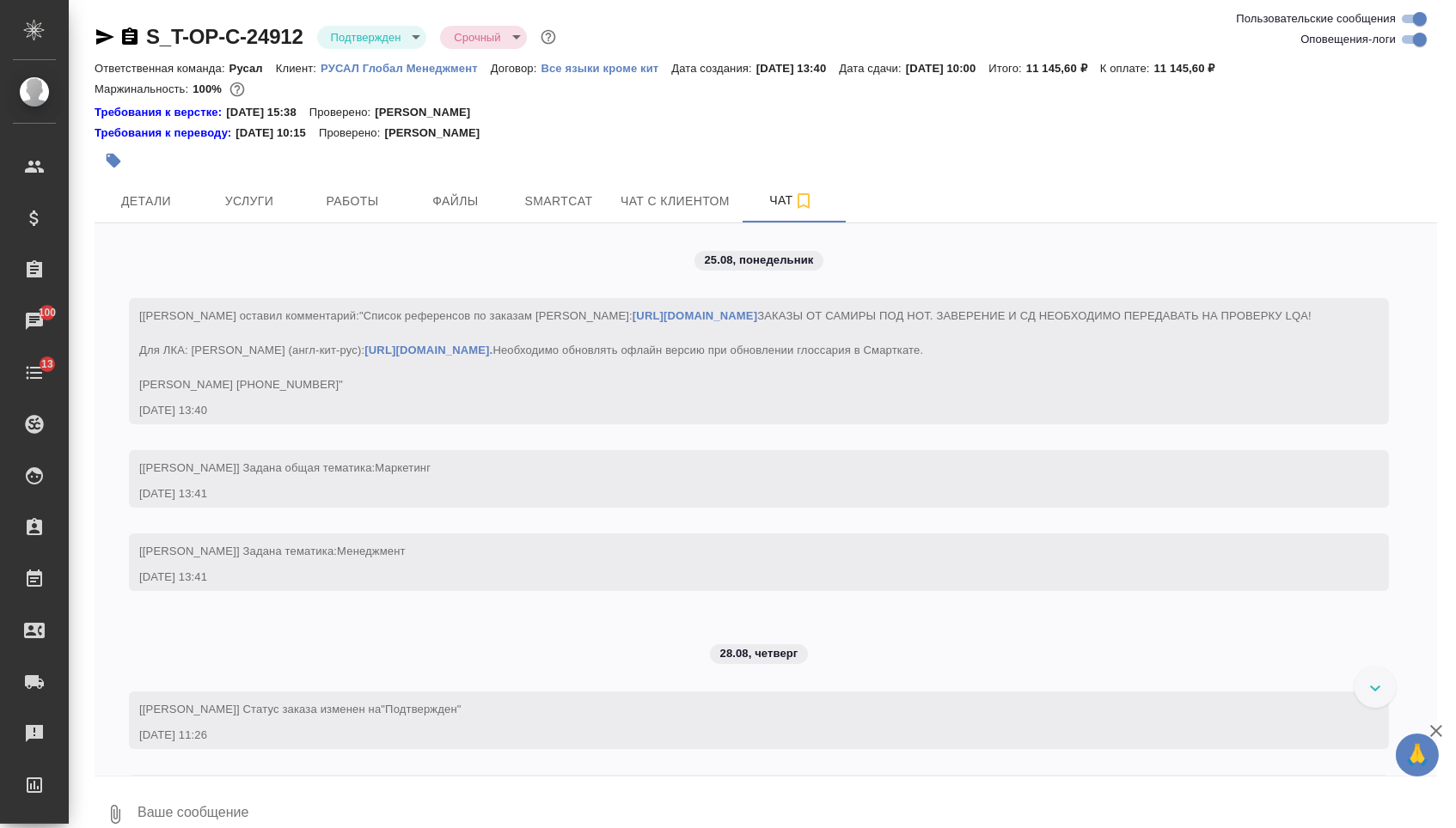
click at [165, 179] on div at bounding box center [542, 161] width 895 height 38
click at [169, 203] on span "Детали" at bounding box center [147, 201] width 83 height 22
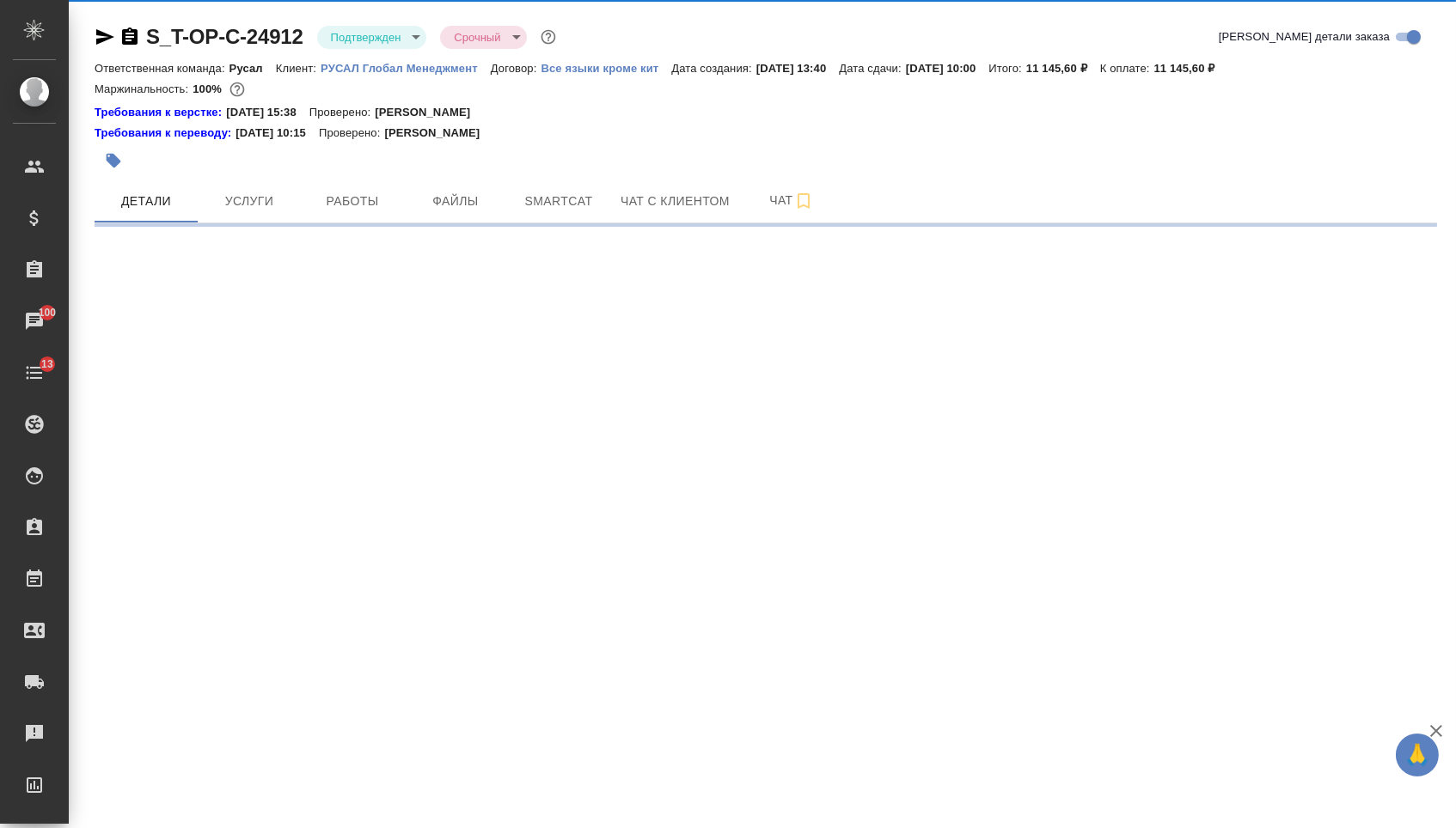
select select "RU"
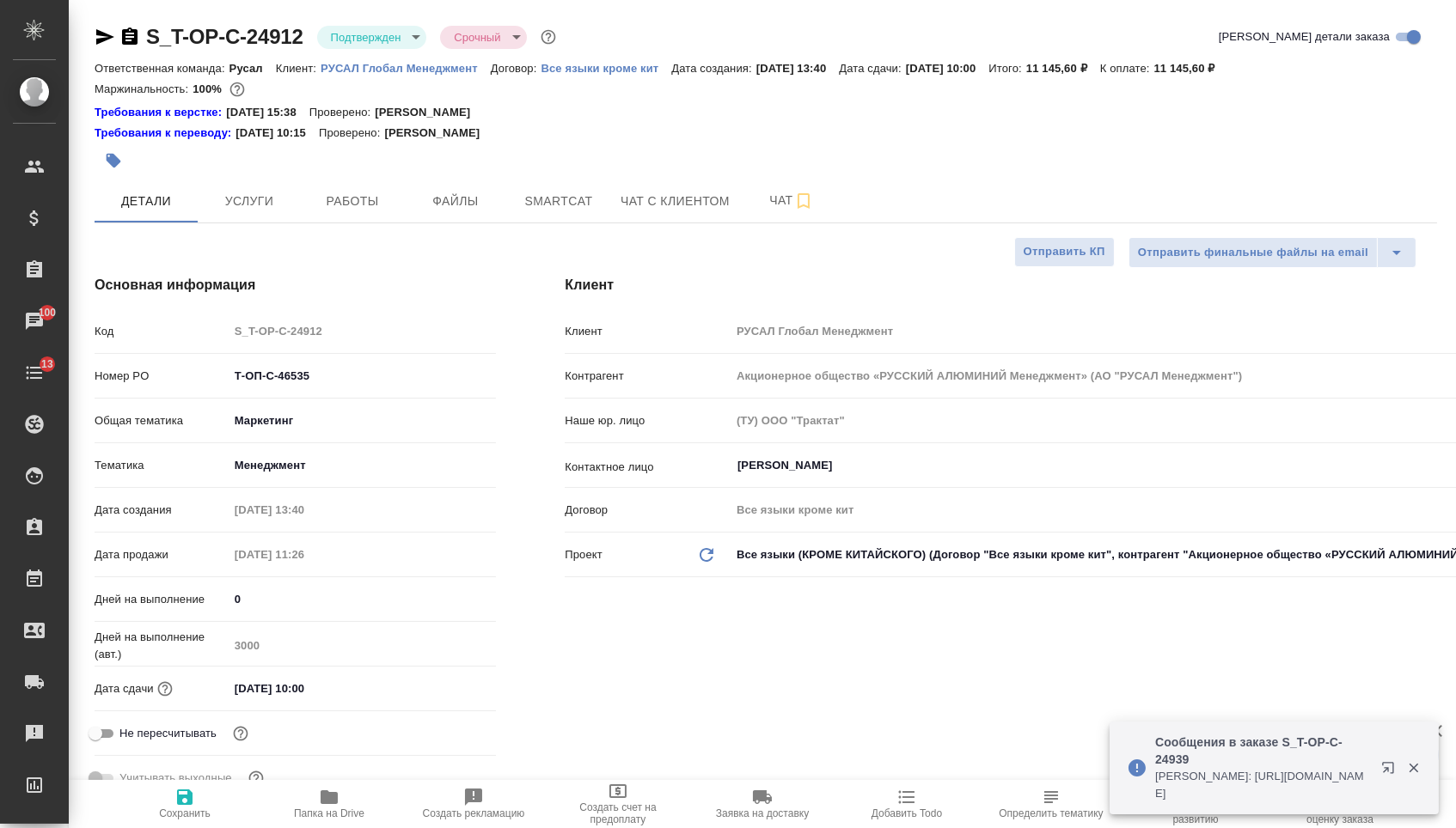
type textarea "x"
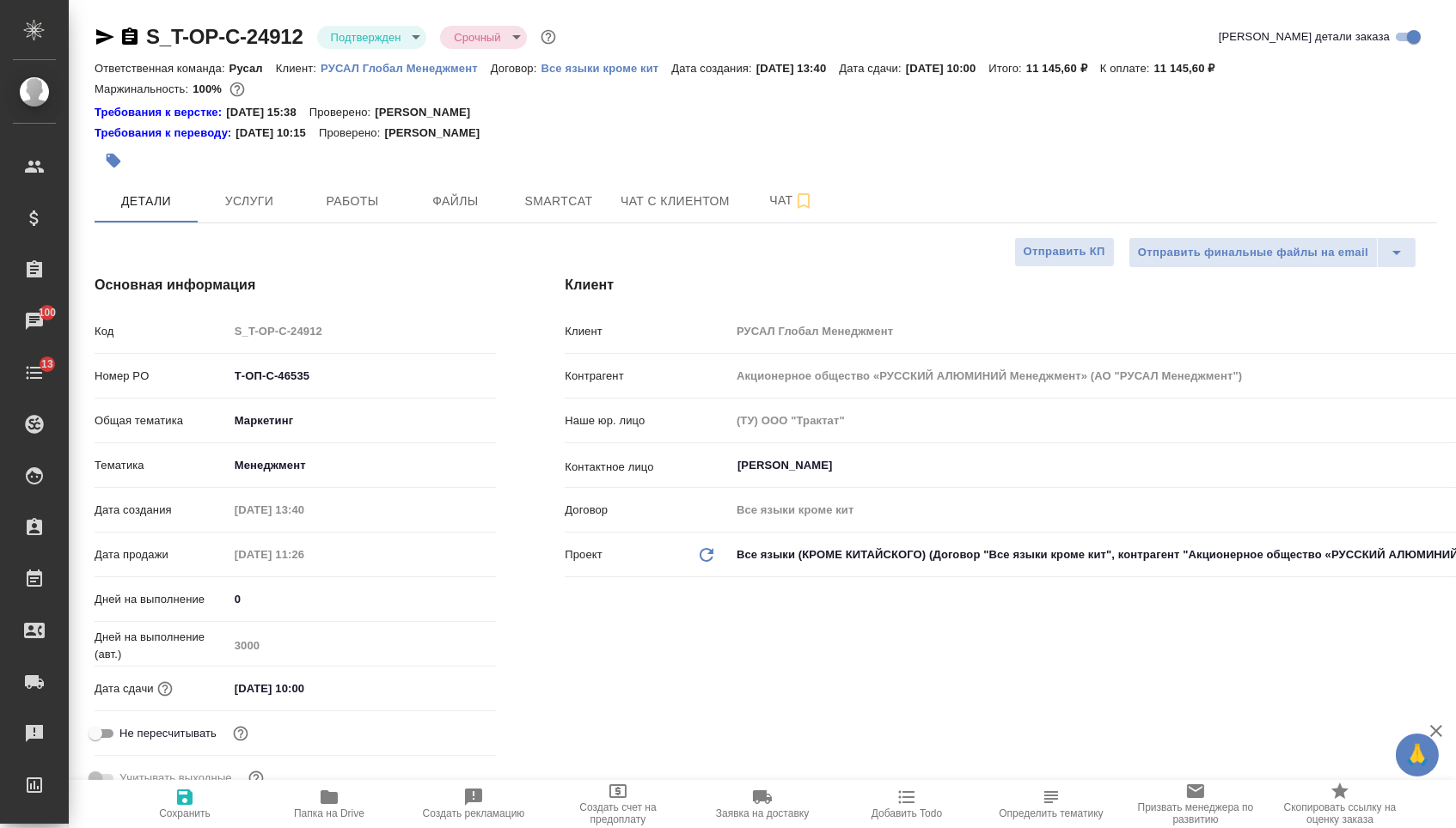
type textarea "x"
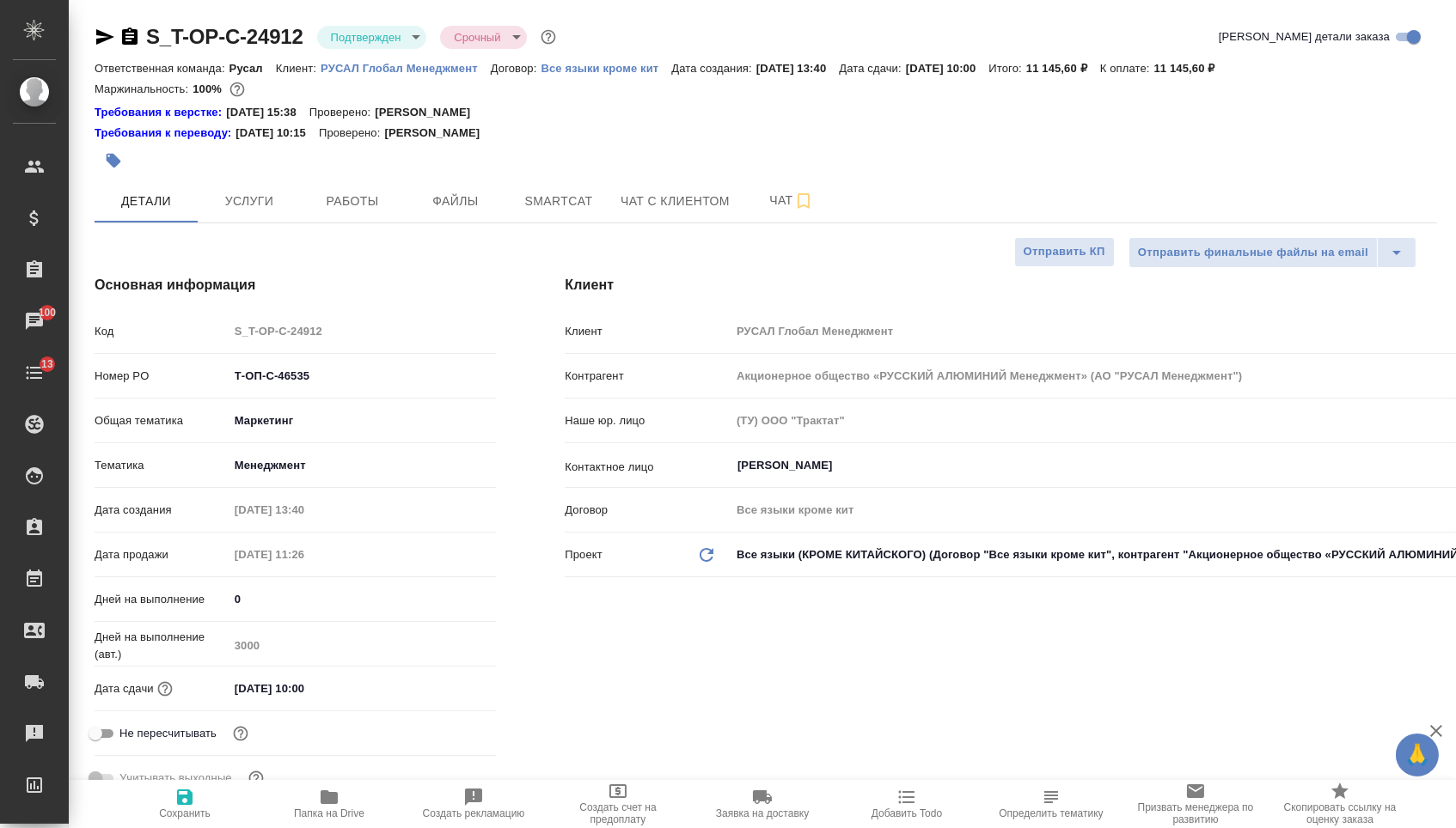
type textarea "x"
